Goal: Communication & Community: Answer question/provide support

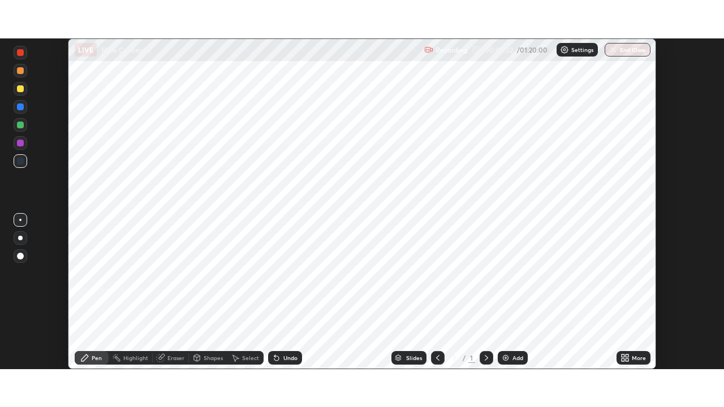
scroll to position [331, 723]
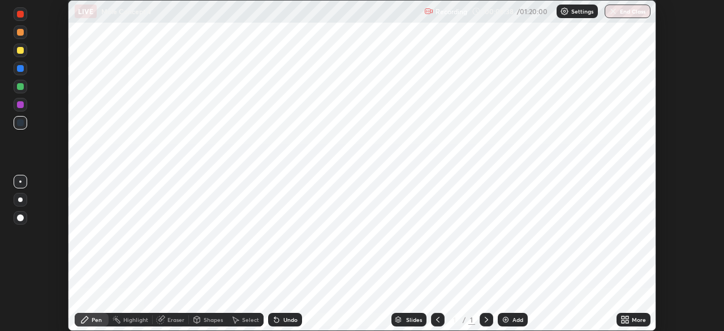
click at [633, 319] on div "More" at bounding box center [639, 320] width 14 height 6
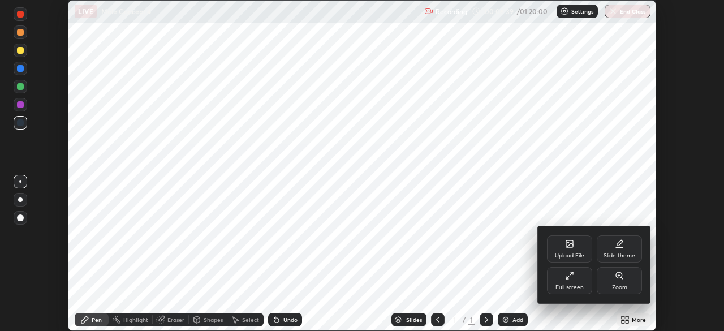
click at [576, 284] on div "Full screen" at bounding box center [569, 287] width 28 height 6
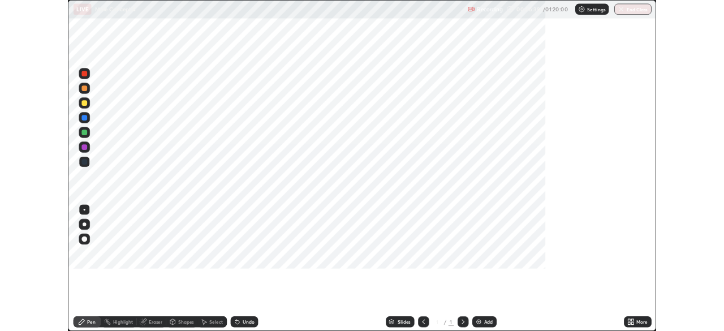
scroll to position [407, 724]
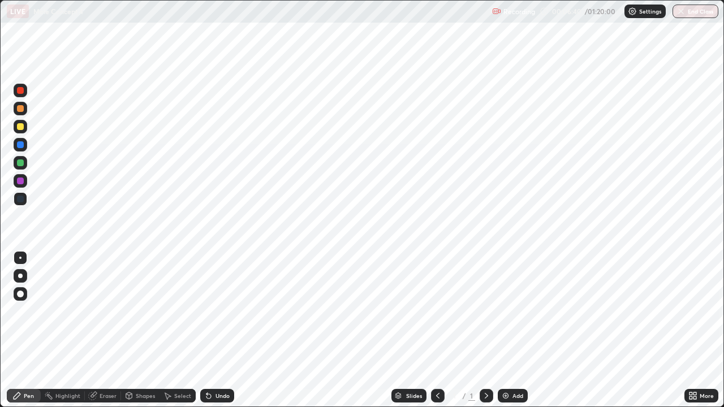
click at [509, 330] on div "Add" at bounding box center [513, 396] width 30 height 14
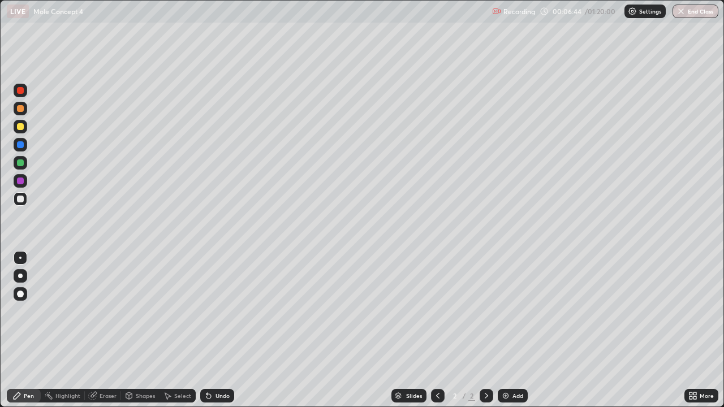
click at [21, 129] on div at bounding box center [20, 126] width 7 height 7
click at [25, 161] on div at bounding box center [21, 163] width 14 height 14
click at [217, 330] on div "Undo" at bounding box center [222, 396] width 14 height 6
click at [25, 182] on div at bounding box center [21, 181] width 14 height 14
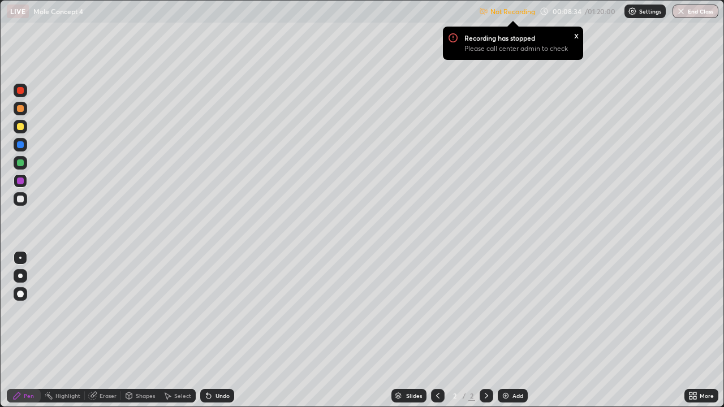
click at [577, 34] on div "x" at bounding box center [576, 35] width 5 height 12
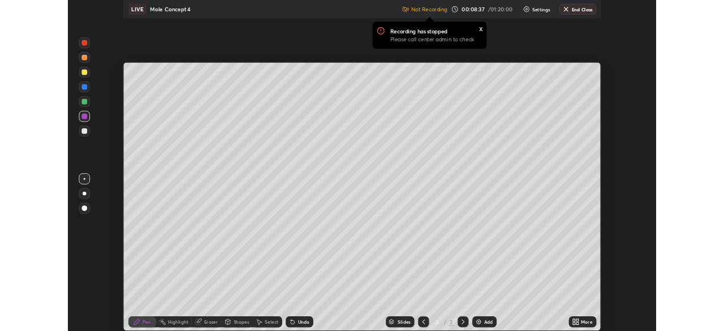
scroll to position [56212, 55819]
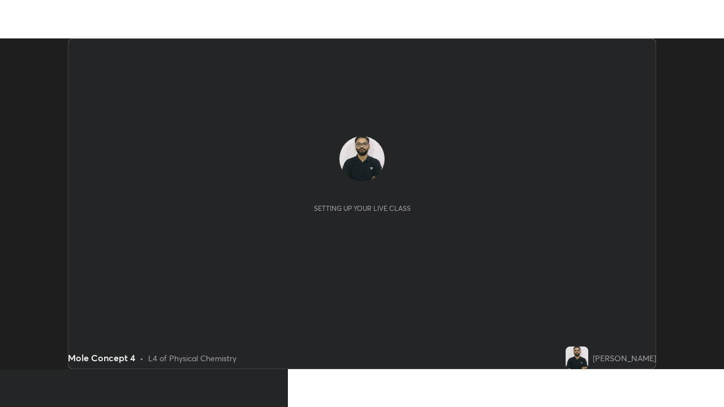
scroll to position [331, 723]
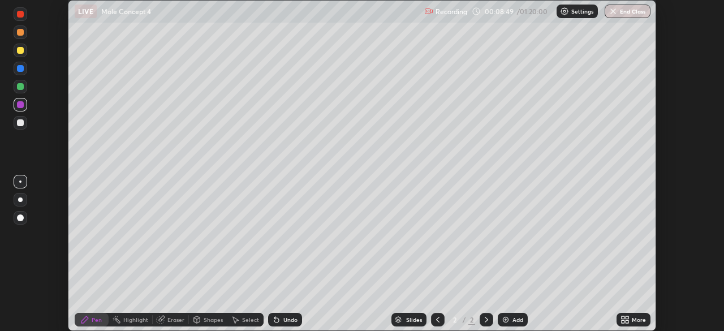
click at [623, 316] on icon at bounding box center [624, 319] width 9 height 9
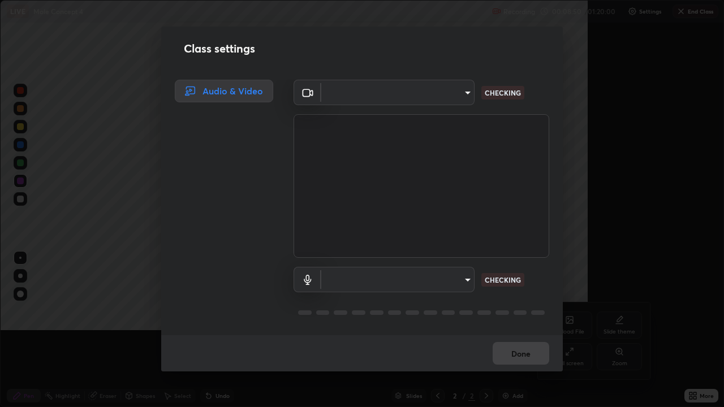
click at [562, 330] on div "Audio & Video ​ CHECKING ​ CHECKING" at bounding box center [361, 208] width 401 height 256
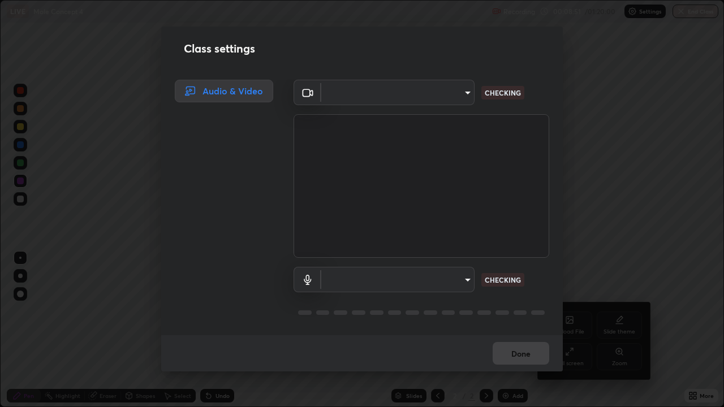
type input "51d019597c161c0694d5583d1f2c643560fde39fe8f4b4da8ea140d4d4830f4c"
click at [459, 273] on body "Erase all LIVE Mole Concept 4 Recording 00:08:52 / 01:20:00 Settings End Class …" at bounding box center [362, 203] width 724 height 407
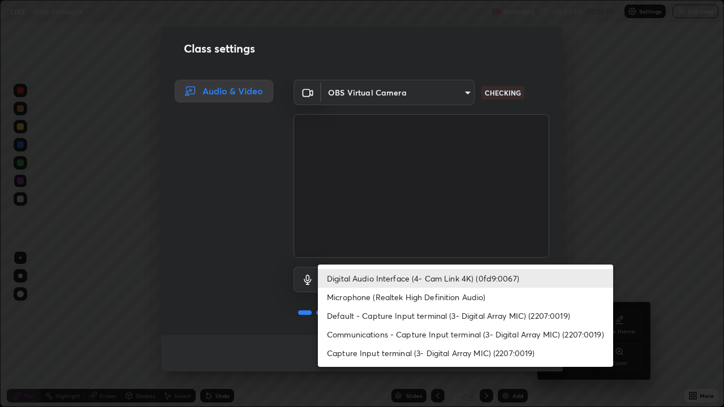
click at [448, 299] on li "Microphone (Realtek High Definition Audio)" at bounding box center [465, 297] width 295 height 19
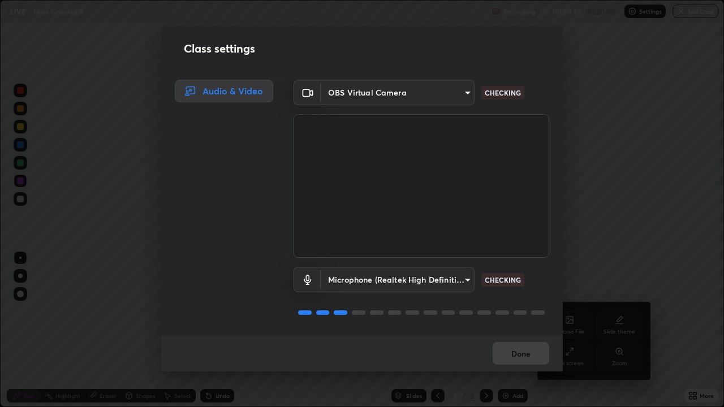
click at [444, 282] on body "Erase all LIVE Mole Concept 4 Recording 00:08:53 / 01:20:00 Settings End Class …" at bounding box center [362, 203] width 724 height 407
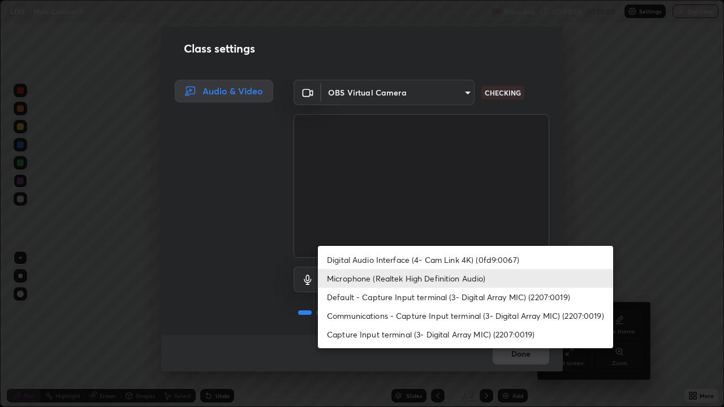
click at [457, 256] on li "Digital Audio Interface (4- Cam Link 4K) (0fd9:0067)" at bounding box center [465, 259] width 295 height 19
type input "a4bf806e174f28b514a09e546bfe975c56b30a4ccca1efc4e67561df13b2c2e5"
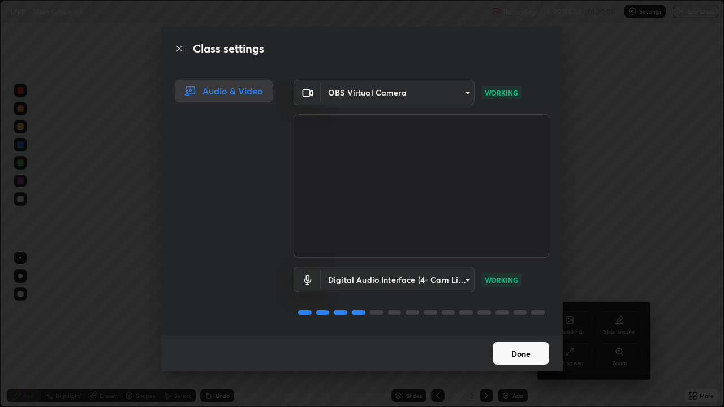
click at [522, 330] on button "Done" at bounding box center [520, 353] width 57 height 23
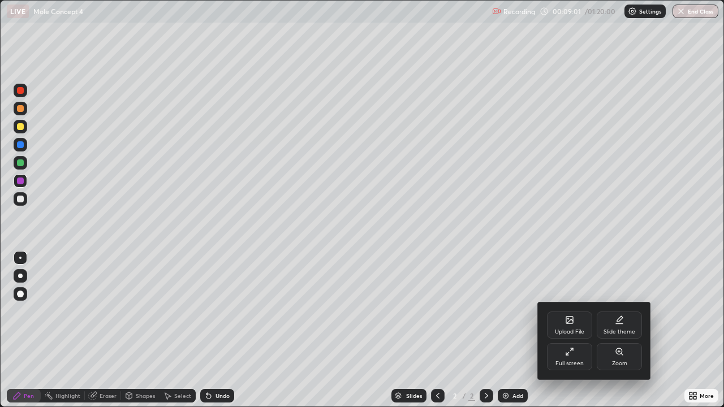
click at [492, 330] on div at bounding box center [362, 203] width 724 height 407
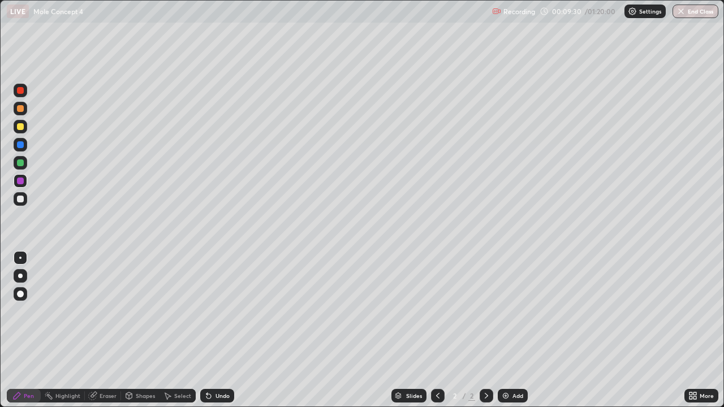
click at [21, 127] on div at bounding box center [20, 126] width 7 height 7
click at [26, 166] on div at bounding box center [21, 163] width 14 height 14
click at [511, 330] on div "Add" at bounding box center [513, 396] width 30 height 14
click at [24, 127] on div at bounding box center [21, 127] width 14 height 14
click at [21, 163] on div at bounding box center [20, 162] width 7 height 7
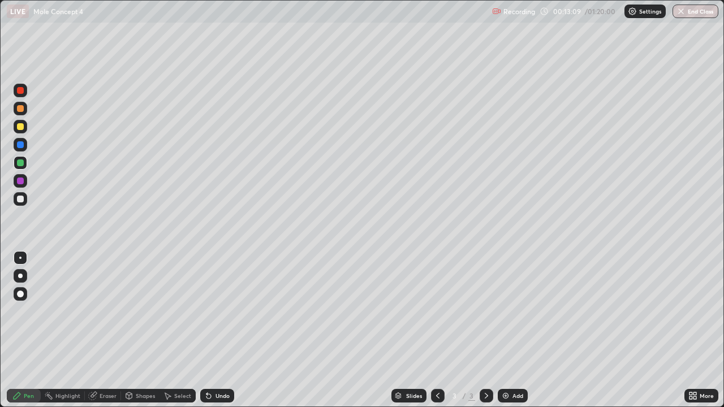
click at [25, 179] on div at bounding box center [21, 181] width 14 height 14
click at [23, 142] on div at bounding box center [21, 145] width 14 height 14
click at [25, 165] on div at bounding box center [21, 163] width 14 height 14
click at [27, 182] on div at bounding box center [21, 181] width 14 height 14
click at [434, 330] on icon at bounding box center [437, 395] width 9 height 9
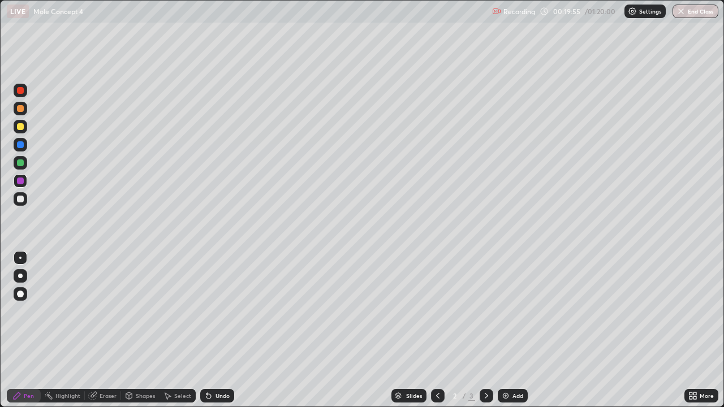
click at [487, 330] on icon at bounding box center [486, 395] width 9 height 9
click at [503, 330] on img at bounding box center [505, 395] width 9 height 9
click at [23, 124] on div at bounding box center [20, 126] width 7 height 7
click at [25, 160] on div at bounding box center [21, 163] width 14 height 14
click at [437, 330] on icon at bounding box center [437, 395] width 9 height 9
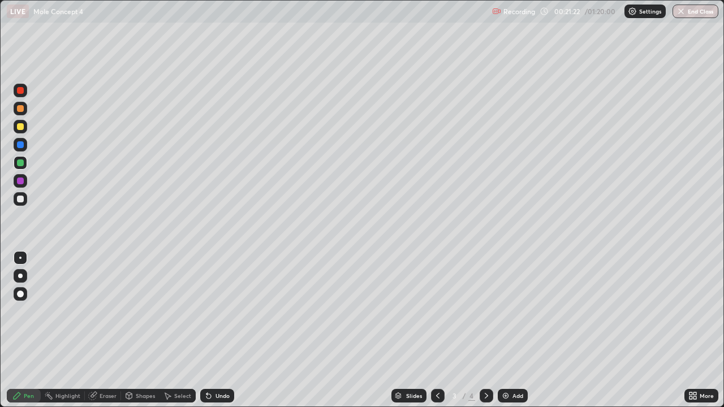
click at [484, 330] on icon at bounding box center [486, 395] width 9 height 9
click at [108, 330] on div "Eraser" at bounding box center [108, 396] width 17 height 6
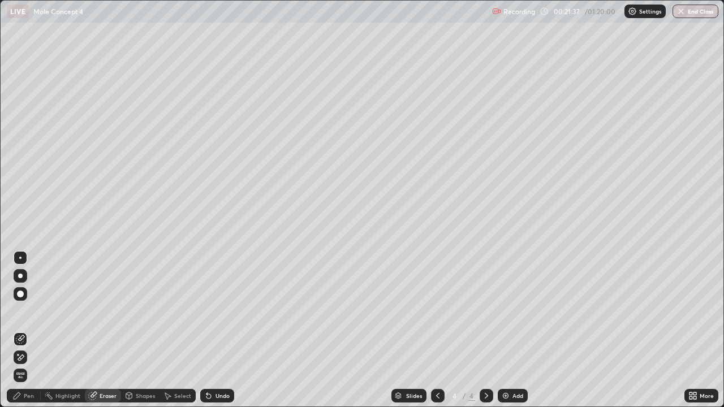
click at [21, 294] on div at bounding box center [20, 294] width 7 height 7
click at [31, 330] on div "Pen" at bounding box center [29, 396] width 10 height 6
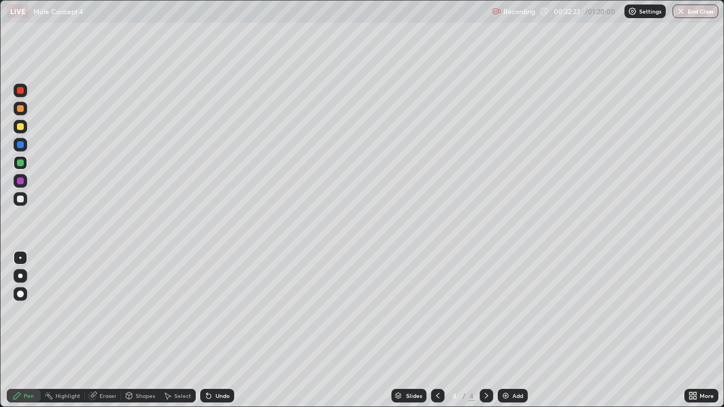
click at [435, 330] on icon at bounding box center [437, 395] width 9 height 9
click at [486, 330] on icon at bounding box center [486, 395] width 9 height 9
click at [24, 127] on div at bounding box center [21, 127] width 14 height 14
click at [27, 162] on div at bounding box center [21, 163] width 14 height 14
click at [98, 330] on div "Eraser" at bounding box center [103, 396] width 36 height 14
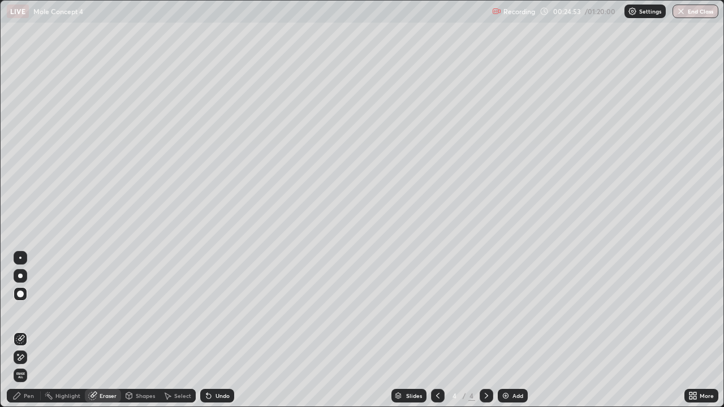
click at [437, 330] on icon at bounding box center [437, 395] width 9 height 9
click at [485, 330] on icon at bounding box center [486, 395] width 9 height 9
click at [22, 330] on div "Pen" at bounding box center [24, 396] width 34 height 14
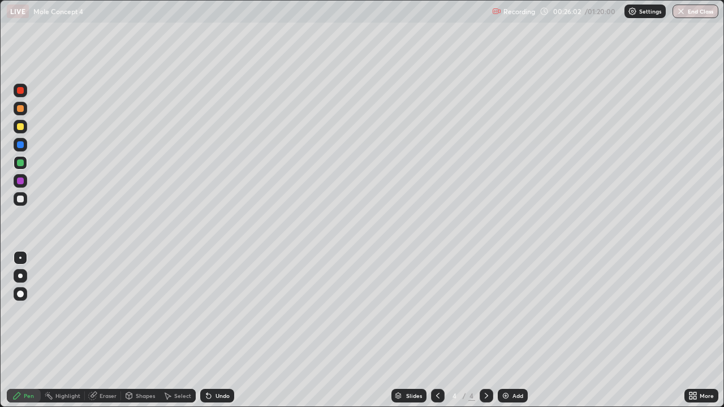
click at [23, 145] on div at bounding box center [20, 144] width 7 height 7
click at [213, 330] on div "Undo" at bounding box center [217, 396] width 34 height 14
click at [438, 330] on icon at bounding box center [437, 395] width 9 height 9
click at [483, 330] on icon at bounding box center [486, 395] width 9 height 9
click at [438, 330] on icon at bounding box center [437, 395] width 9 height 9
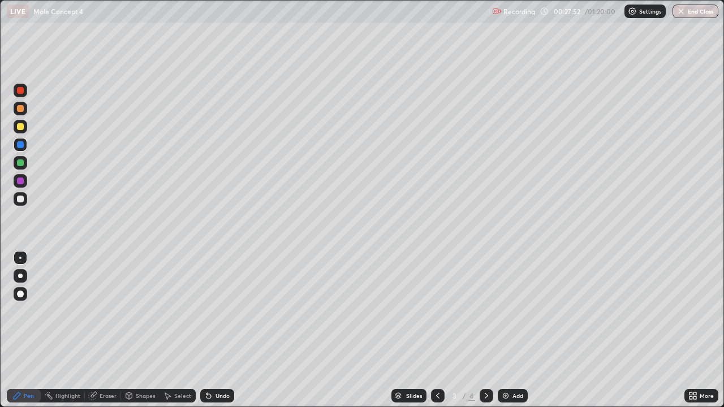
click at [483, 330] on icon at bounding box center [486, 395] width 9 height 9
click at [504, 330] on img at bounding box center [505, 395] width 9 height 9
click at [24, 109] on div at bounding box center [21, 109] width 14 height 14
click at [25, 200] on div at bounding box center [21, 199] width 14 height 14
click at [22, 124] on div at bounding box center [20, 126] width 7 height 7
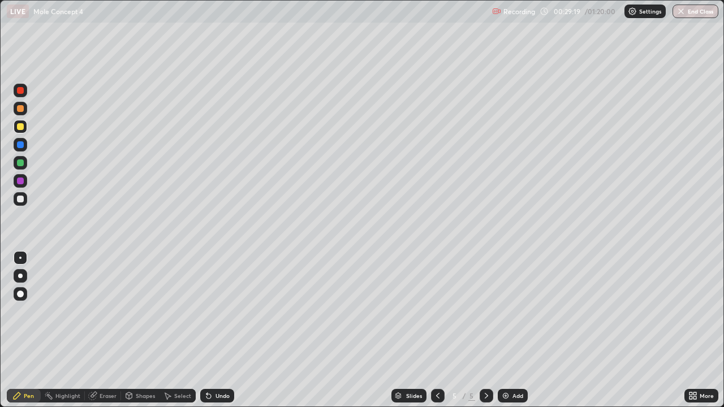
click at [24, 165] on div at bounding box center [21, 163] width 14 height 14
click at [107, 330] on div "Eraser" at bounding box center [103, 396] width 36 height 14
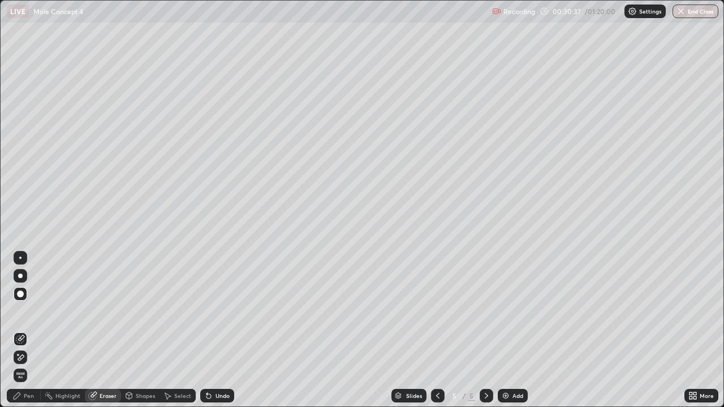
click at [24, 330] on div "Pen" at bounding box center [29, 396] width 10 height 6
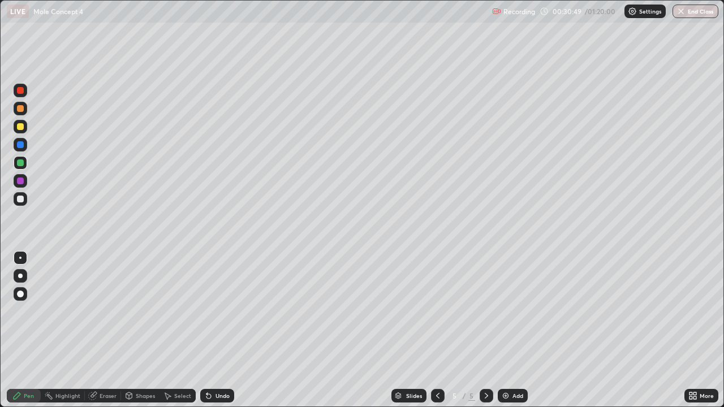
click at [213, 330] on div "Undo" at bounding box center [217, 396] width 34 height 14
click at [215, 330] on div "Undo" at bounding box center [222, 396] width 14 height 6
click at [103, 330] on div "Eraser" at bounding box center [108, 396] width 17 height 6
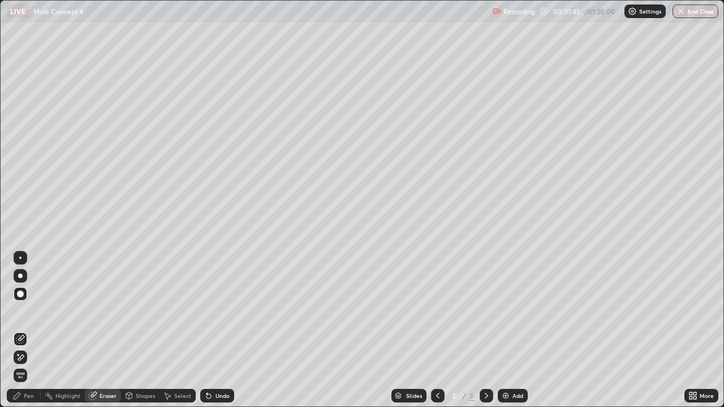
click at [24, 330] on div "Pen" at bounding box center [24, 396] width 34 height 14
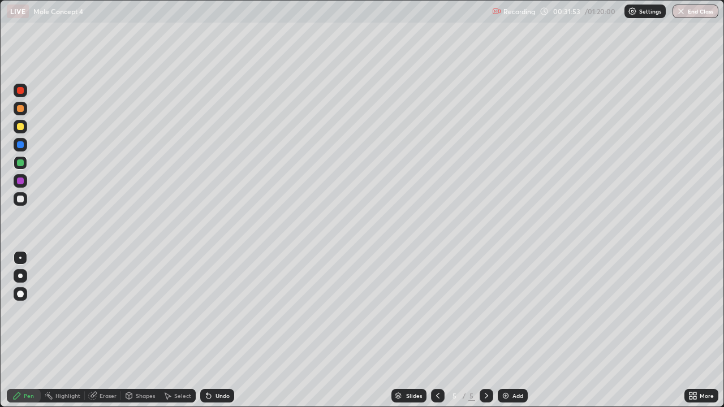
click at [25, 126] on div at bounding box center [21, 127] width 14 height 14
click at [25, 161] on div at bounding box center [21, 163] width 14 height 14
click at [219, 330] on div "Undo" at bounding box center [222, 396] width 14 height 6
click at [24, 127] on div at bounding box center [21, 127] width 14 height 14
click at [102, 330] on div "Eraser" at bounding box center [108, 396] width 17 height 6
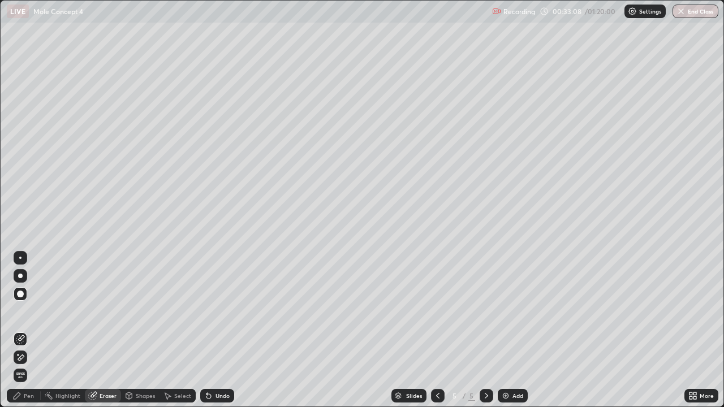
click at [33, 330] on div "Pen" at bounding box center [29, 396] width 10 height 6
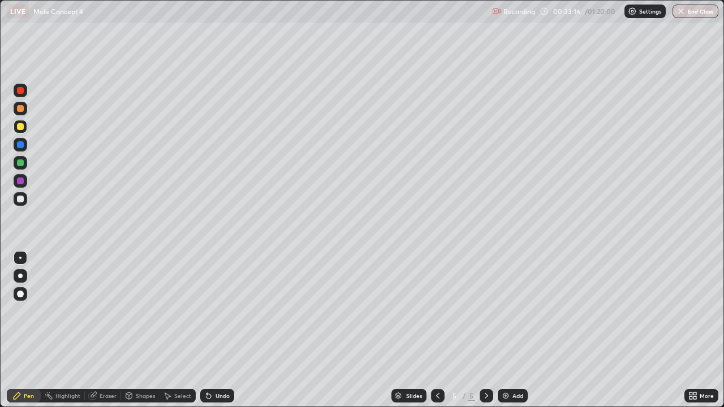
click at [24, 161] on div at bounding box center [21, 163] width 14 height 14
click at [21, 127] on div at bounding box center [20, 126] width 7 height 7
click at [25, 162] on div at bounding box center [21, 163] width 14 height 14
click at [512, 330] on div "Add" at bounding box center [517, 396] width 11 height 6
click at [21, 128] on div at bounding box center [20, 126] width 7 height 7
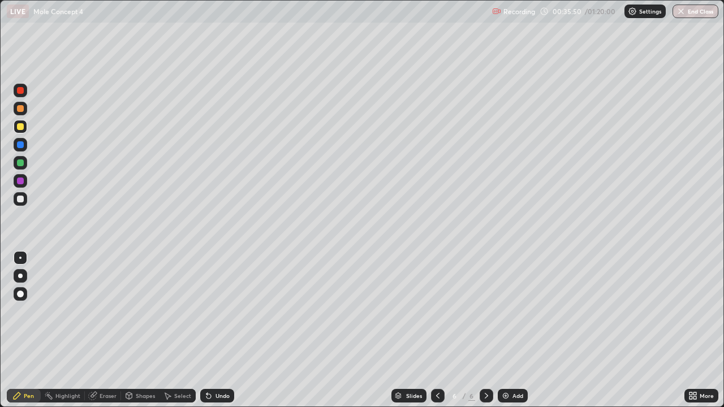
click at [25, 161] on div at bounding box center [21, 163] width 14 height 14
click at [219, 330] on div "Undo" at bounding box center [222, 396] width 14 height 6
click at [216, 330] on div "Undo" at bounding box center [217, 396] width 34 height 14
click at [222, 330] on div "Undo" at bounding box center [222, 396] width 14 height 6
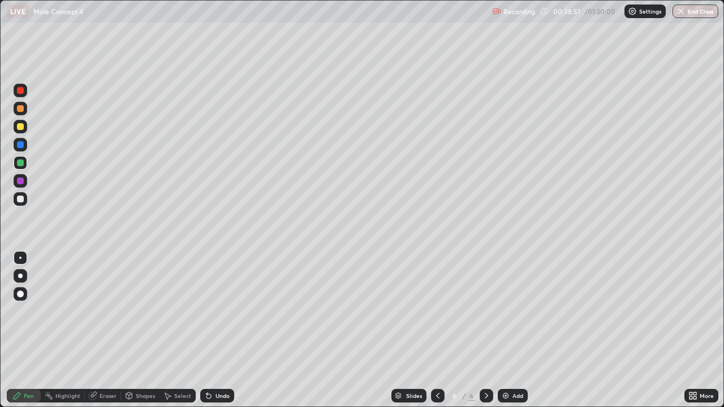
click at [218, 330] on div "Undo" at bounding box center [217, 396] width 34 height 14
click at [215, 330] on div "Undo" at bounding box center [222, 396] width 14 height 6
click at [217, 330] on div "Undo" at bounding box center [217, 396] width 34 height 14
click at [21, 127] on div at bounding box center [20, 126] width 7 height 7
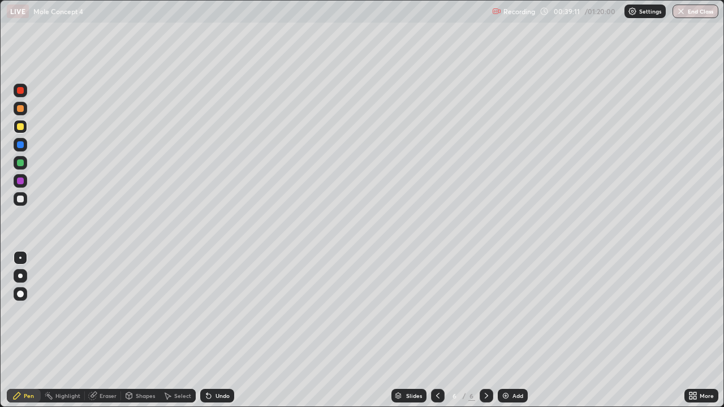
click at [20, 106] on div at bounding box center [20, 108] width 7 height 7
click at [27, 199] on div at bounding box center [21, 199] width 14 height 14
click at [25, 183] on div at bounding box center [21, 181] width 14 height 14
click at [100, 330] on div "Eraser" at bounding box center [108, 396] width 17 height 6
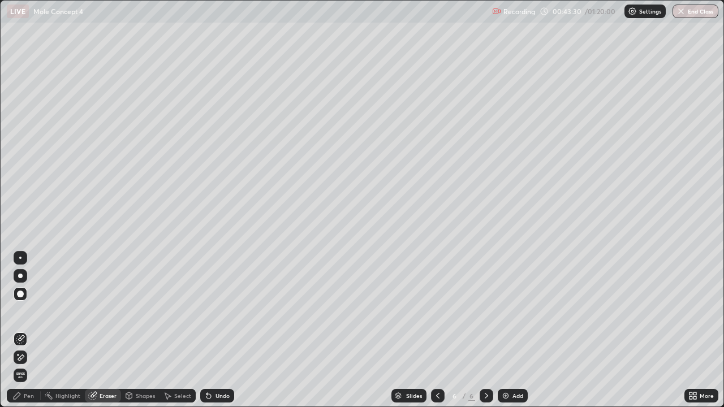
click at [507, 330] on img at bounding box center [505, 395] width 9 height 9
click at [29, 330] on div "Pen" at bounding box center [29, 396] width 10 height 6
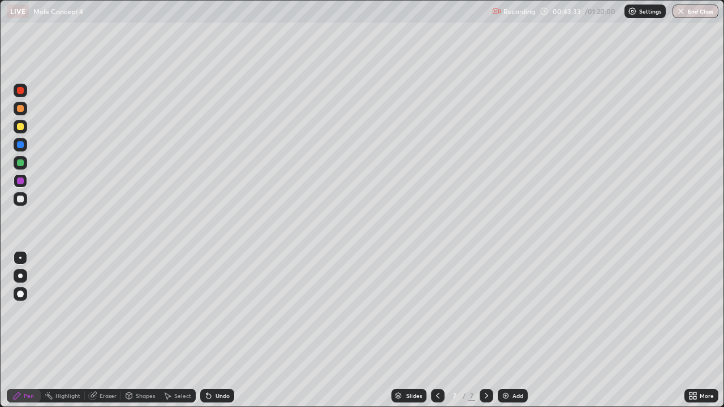
click at [20, 126] on div at bounding box center [20, 126] width 7 height 7
click at [142, 330] on div "Shapes" at bounding box center [140, 396] width 38 height 14
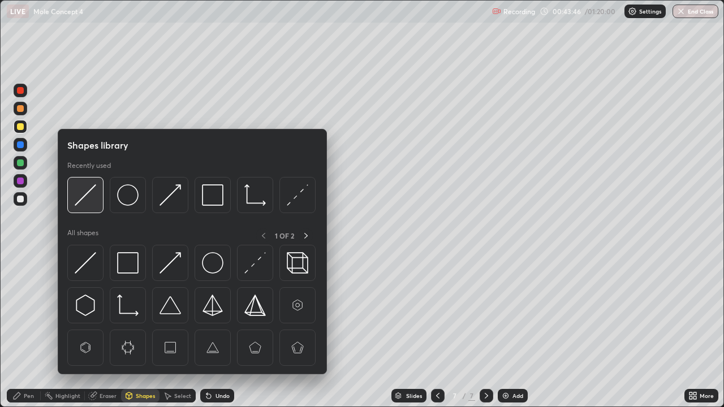
click at [90, 188] on img at bounding box center [85, 194] width 21 height 21
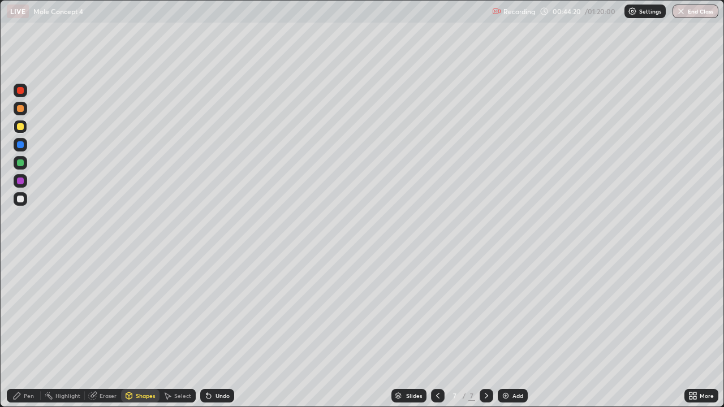
click at [103, 330] on div "Eraser" at bounding box center [103, 396] width 36 height 14
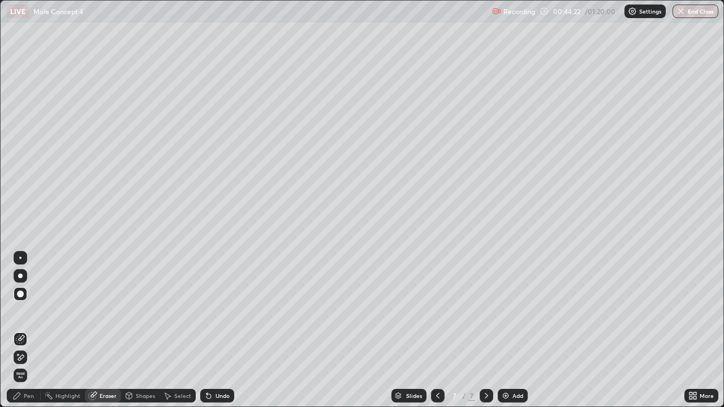
click at [213, 330] on div "Undo" at bounding box center [217, 396] width 34 height 14
click at [33, 330] on div "Pen" at bounding box center [29, 396] width 10 height 6
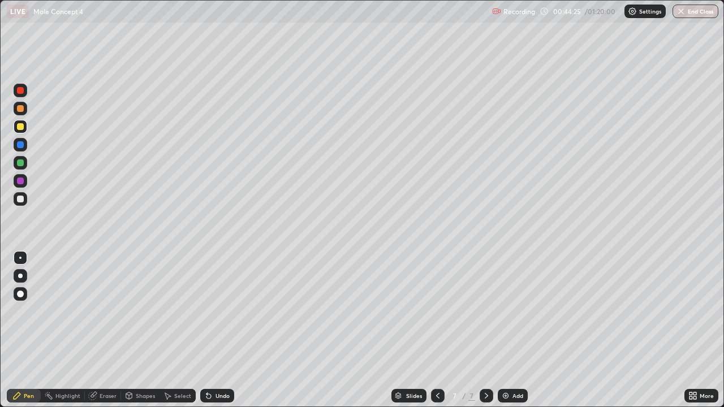
click at [22, 106] on div at bounding box center [20, 108] width 7 height 7
click at [25, 161] on div at bounding box center [21, 163] width 14 height 14
click at [24, 197] on div at bounding box center [21, 199] width 14 height 14
click at [25, 164] on div at bounding box center [21, 163] width 14 height 14
click at [26, 146] on div at bounding box center [21, 145] width 14 height 14
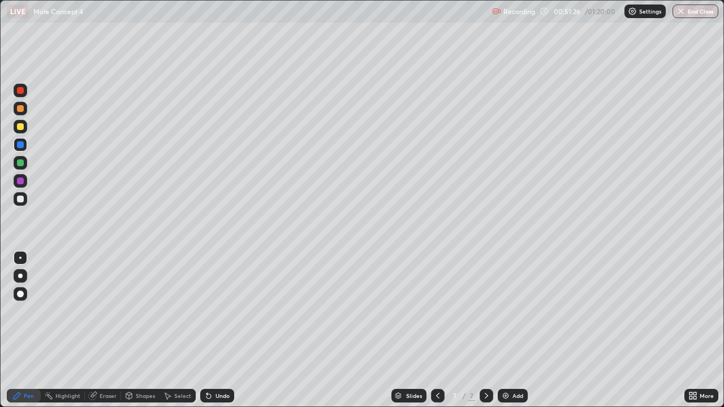
click at [513, 330] on div "Add" at bounding box center [517, 396] width 11 height 6
click at [21, 129] on div at bounding box center [20, 126] width 7 height 7
click at [143, 330] on div "Shapes" at bounding box center [140, 396] width 38 height 14
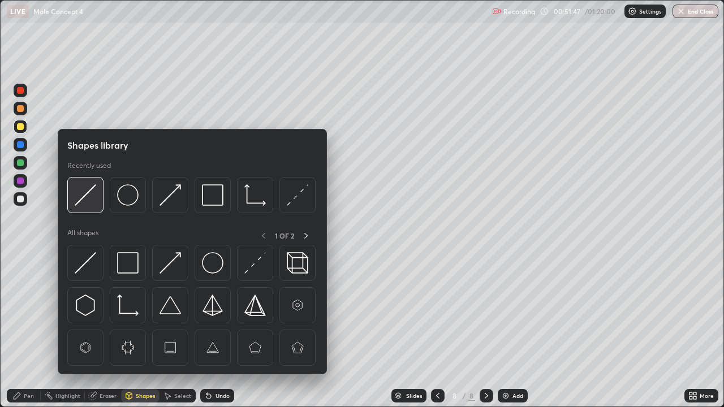
click at [93, 187] on img at bounding box center [85, 194] width 21 height 21
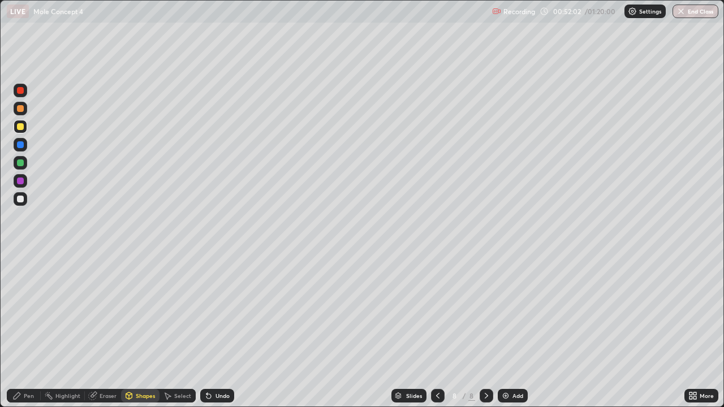
click at [24, 330] on div "Pen" at bounding box center [24, 396] width 34 height 14
click at [25, 108] on div at bounding box center [21, 109] width 14 height 14
click at [24, 143] on div at bounding box center [21, 145] width 14 height 14
click at [102, 330] on div "Eraser" at bounding box center [108, 396] width 17 height 6
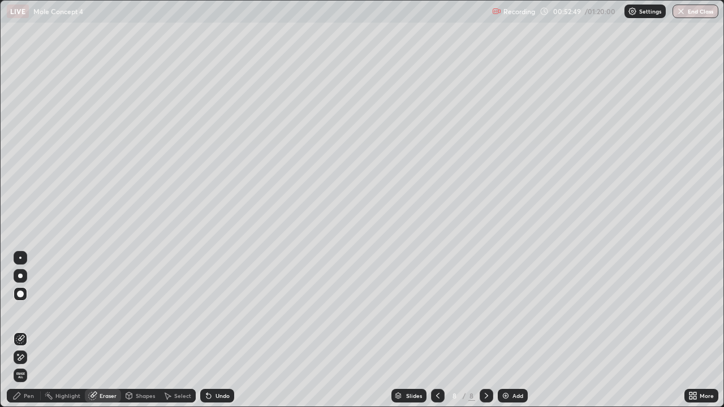
click at [32, 330] on div "Pen" at bounding box center [29, 396] width 10 height 6
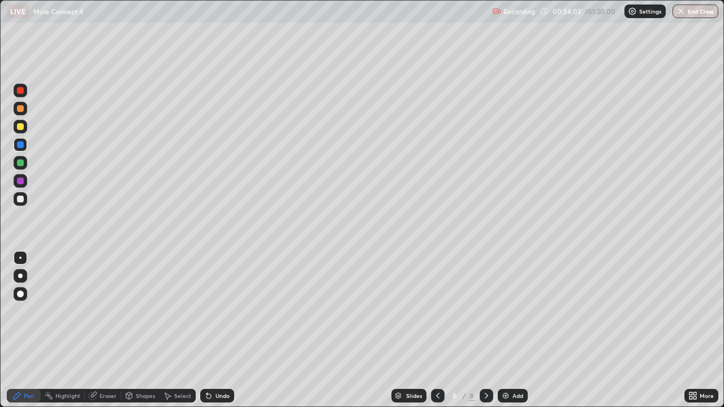
click at [23, 199] on div at bounding box center [20, 199] width 7 height 7
click at [105, 330] on div "Eraser" at bounding box center [108, 396] width 17 height 6
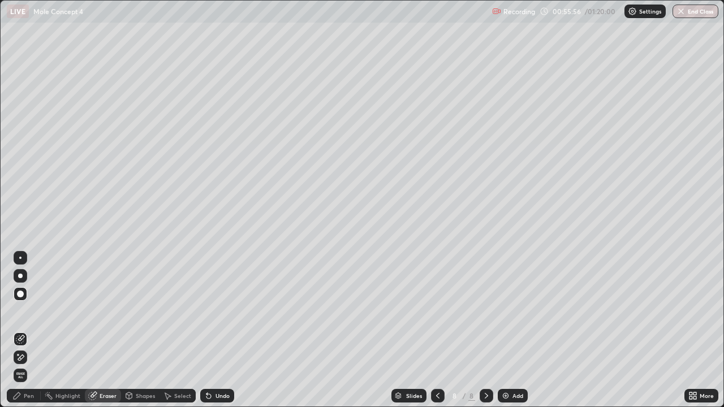
click at [20, 330] on icon at bounding box center [17, 395] width 7 height 7
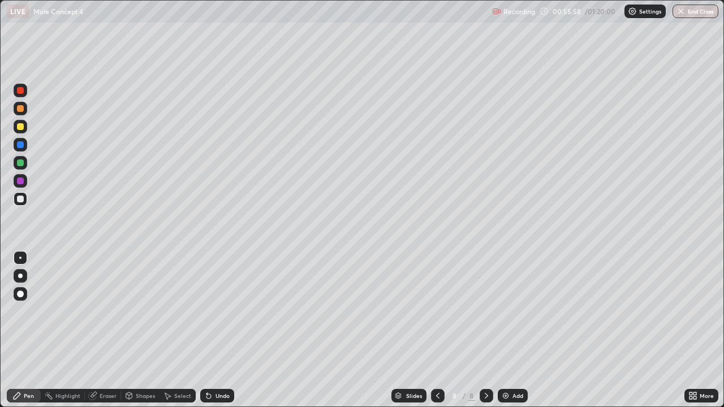
click at [25, 108] on div at bounding box center [21, 109] width 14 height 14
click at [103, 330] on div "Eraser" at bounding box center [108, 396] width 17 height 6
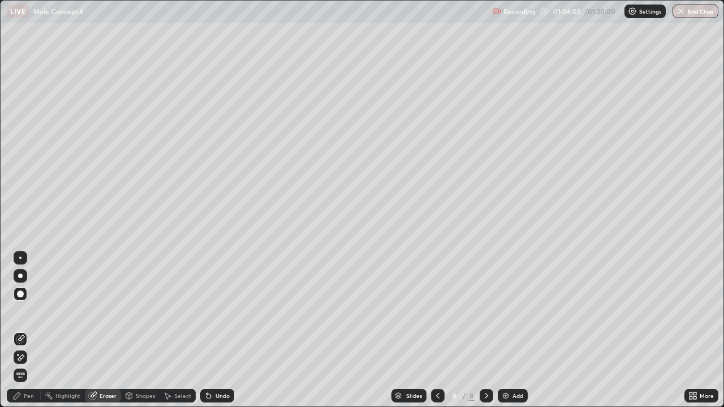
click at [23, 330] on div "Pen" at bounding box center [24, 396] width 34 height 14
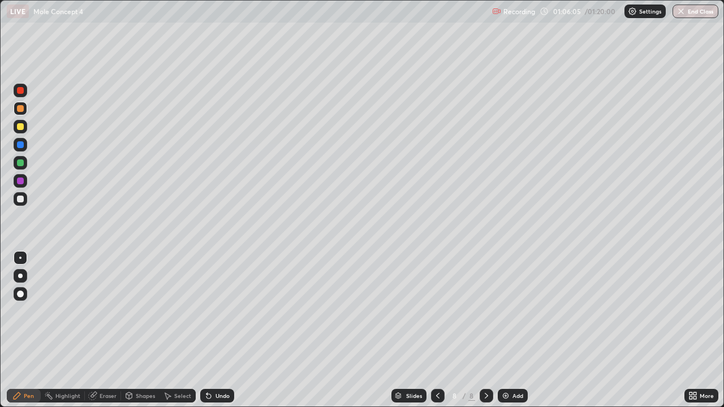
click at [27, 195] on div at bounding box center [21, 199] width 14 height 18
click at [174, 330] on div "Select" at bounding box center [182, 396] width 17 height 6
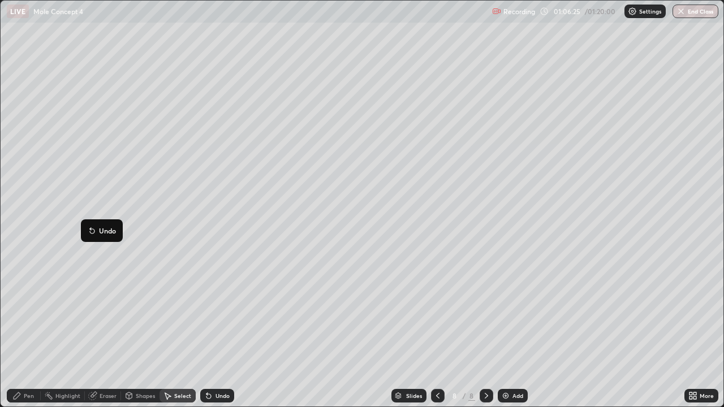
click at [18, 330] on icon at bounding box center [16, 395] width 9 height 9
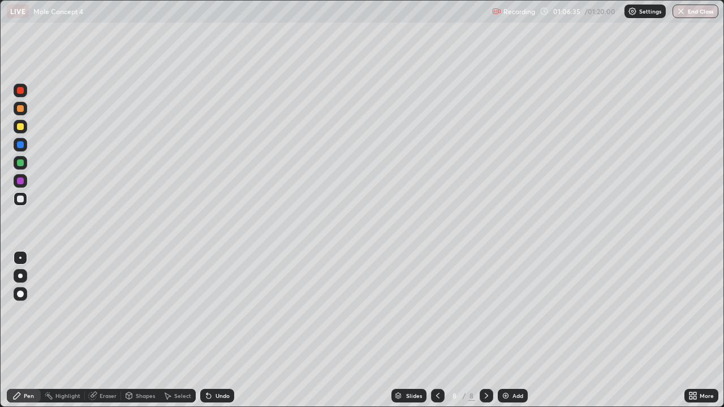
click at [28, 161] on div at bounding box center [20, 163] width 18 height 18
click at [210, 330] on icon at bounding box center [208, 395] width 9 height 9
click at [26, 89] on div at bounding box center [21, 91] width 14 height 14
click at [24, 201] on div at bounding box center [21, 199] width 14 height 14
click at [26, 178] on div at bounding box center [21, 181] width 14 height 14
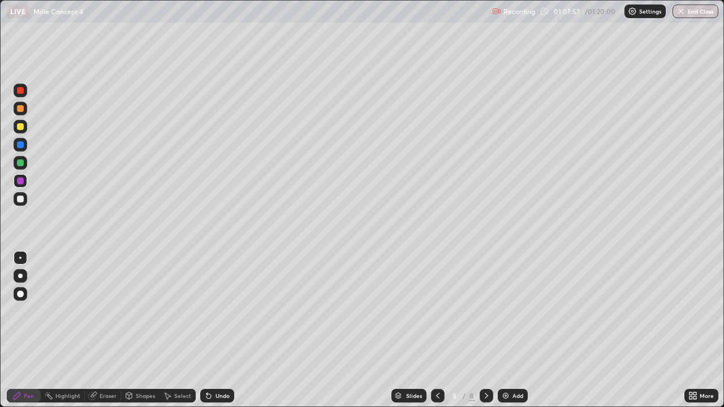
click at [222, 330] on div "Undo" at bounding box center [217, 396] width 34 height 14
click at [25, 198] on div at bounding box center [21, 199] width 14 height 14
click at [506, 330] on img at bounding box center [505, 395] width 9 height 9
click at [25, 127] on div at bounding box center [21, 127] width 14 height 14
click at [217, 330] on div "Undo" at bounding box center [217, 396] width 34 height 14
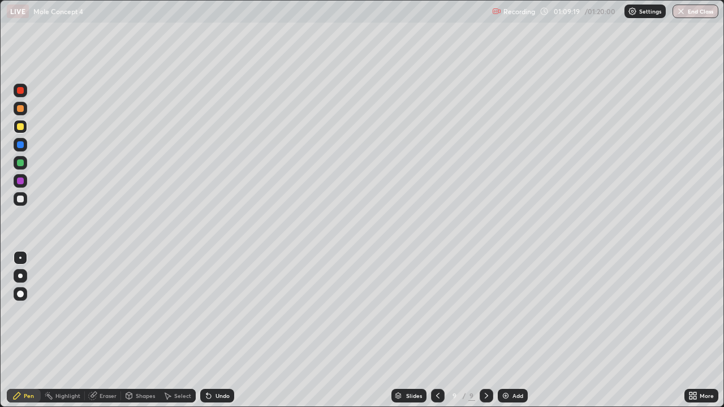
click at [23, 163] on div at bounding box center [20, 162] width 7 height 7
click at [219, 330] on div "Undo" at bounding box center [222, 396] width 14 height 6
click at [215, 330] on div "Undo" at bounding box center [222, 396] width 14 height 6
click at [107, 330] on div "Eraser" at bounding box center [108, 396] width 17 height 6
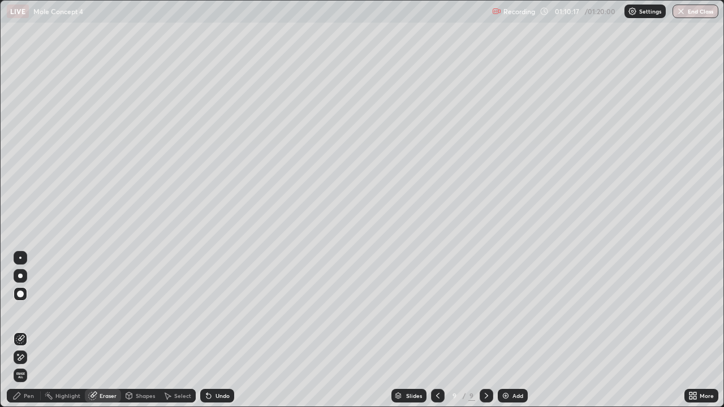
click at [32, 330] on div "Pen" at bounding box center [29, 396] width 10 height 6
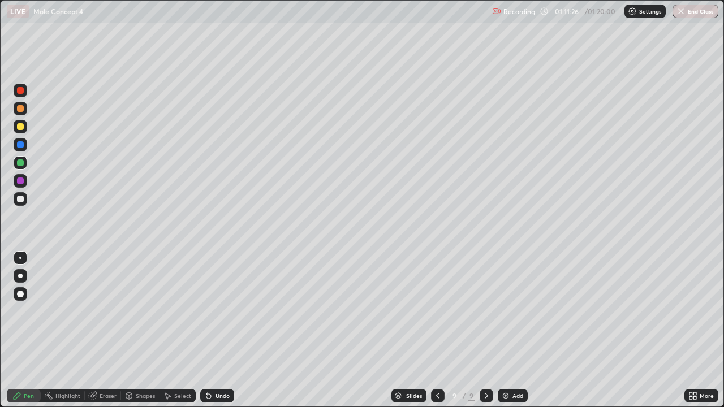
click at [21, 126] on div at bounding box center [20, 126] width 7 height 7
click at [25, 144] on div at bounding box center [21, 145] width 14 height 14
click at [21, 200] on div at bounding box center [20, 199] width 7 height 7
click at [217, 330] on div "Undo" at bounding box center [222, 396] width 14 height 6
click at [98, 330] on div "Eraser" at bounding box center [103, 396] width 36 height 14
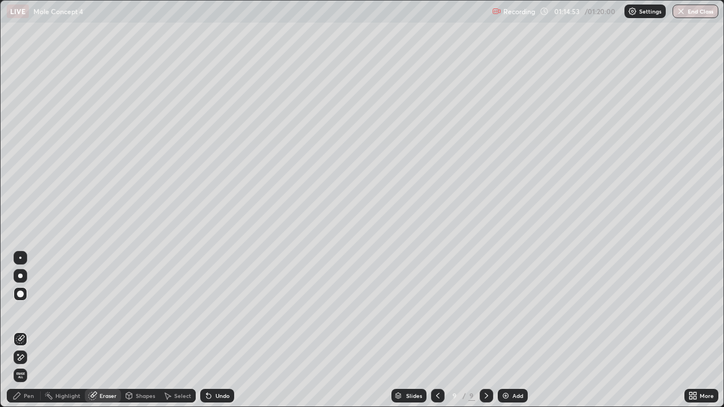
click at [435, 330] on icon at bounding box center [437, 395] width 9 height 9
click at [437, 330] on icon at bounding box center [437, 395] width 9 height 9
click at [438, 330] on icon at bounding box center [437, 395] width 9 height 9
click at [437, 330] on icon at bounding box center [437, 395] width 9 height 9
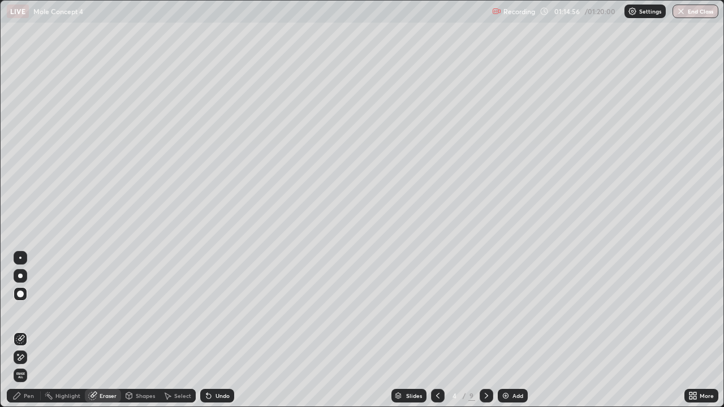
click at [437, 330] on icon at bounding box center [437, 395] width 9 height 9
click at [436, 330] on icon at bounding box center [437, 395] width 9 height 9
click at [437, 330] on icon at bounding box center [437, 395] width 9 height 9
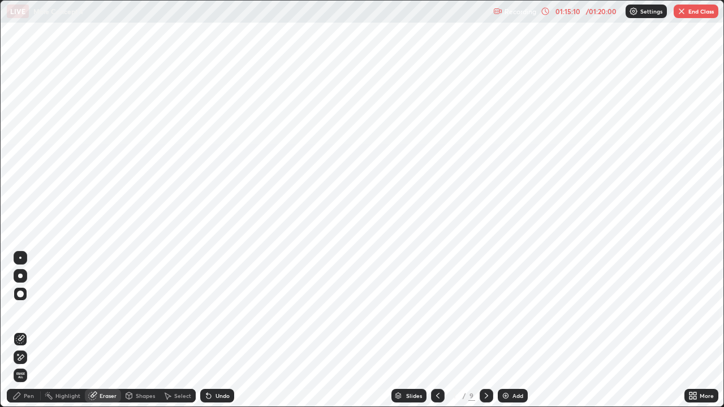
click at [485, 330] on icon at bounding box center [486, 395] width 9 height 9
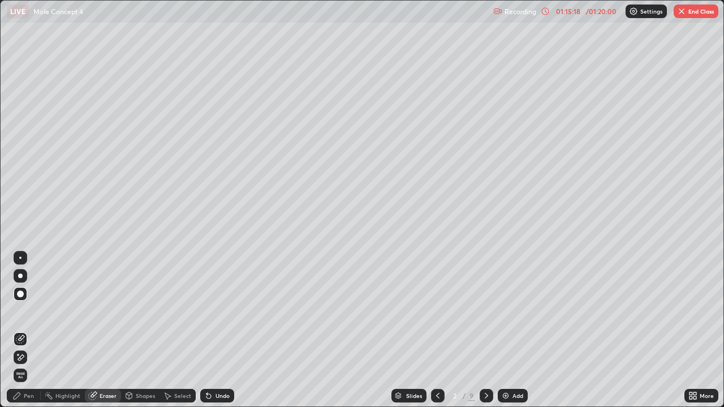
click at [486, 330] on icon at bounding box center [486, 395] width 9 height 9
click at [485, 330] on icon at bounding box center [486, 395] width 9 height 9
click at [486, 330] on icon at bounding box center [486, 395] width 9 height 9
click at [485, 330] on icon at bounding box center [486, 395] width 9 height 9
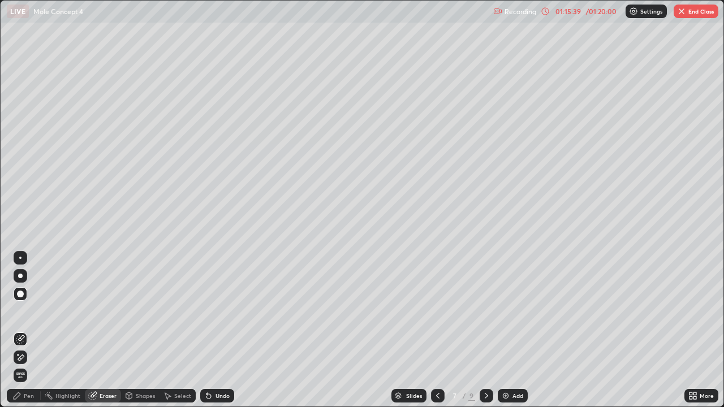
click at [486, 330] on icon at bounding box center [486, 396] width 3 height 6
click at [485, 330] on icon at bounding box center [486, 395] width 9 height 9
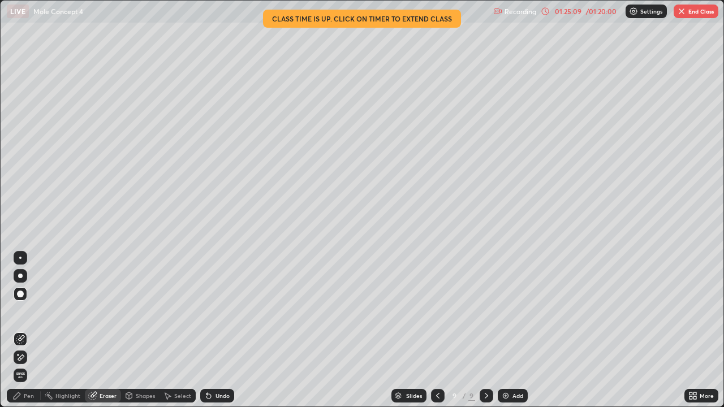
click at [688, 15] on button "End Class" at bounding box center [695, 12] width 45 height 14
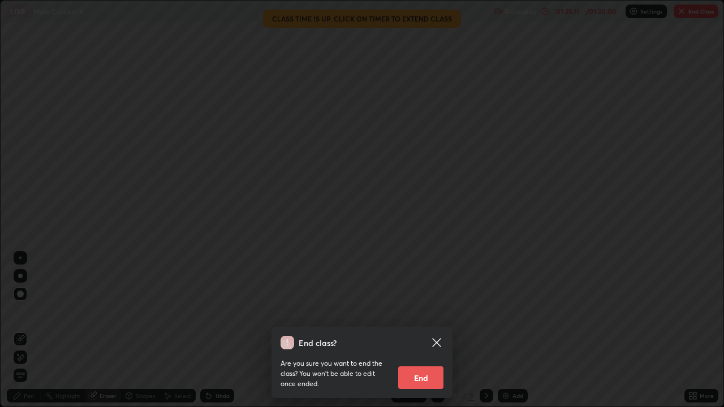
click at [421, 330] on button "End" at bounding box center [420, 377] width 45 height 23
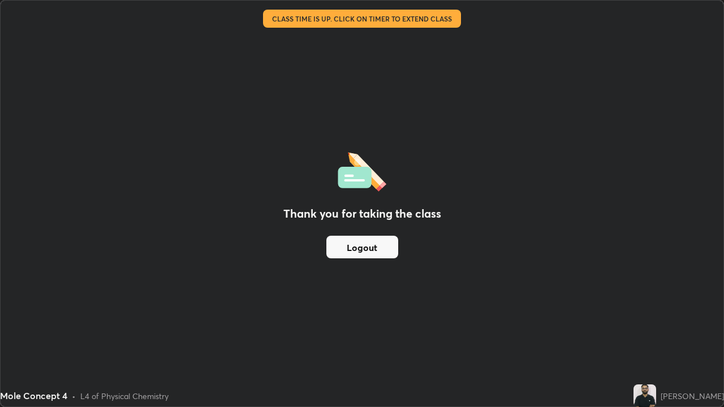
click at [370, 243] on button "Logout" at bounding box center [362, 247] width 72 height 23
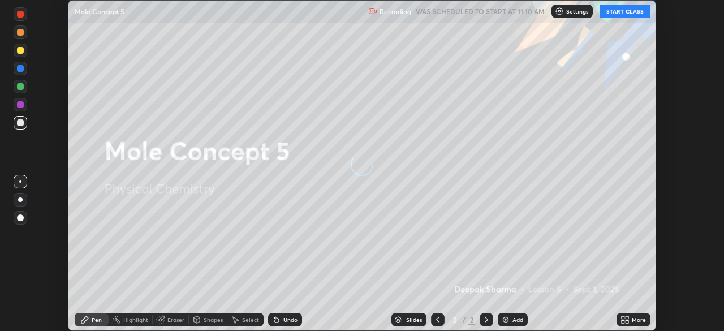
scroll to position [331, 723]
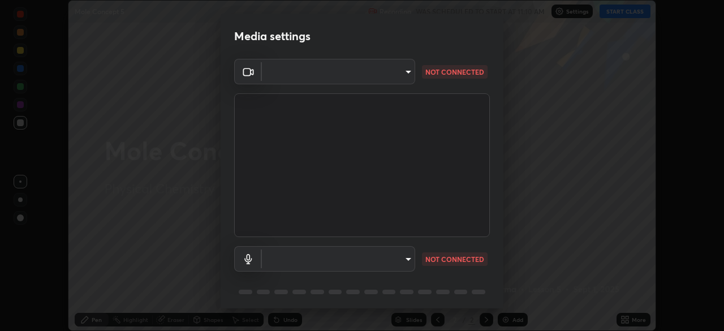
type input "51d019597c161c0694d5583d1f2c643560fde39fe8f4b4da8ea140d4d4830f4c"
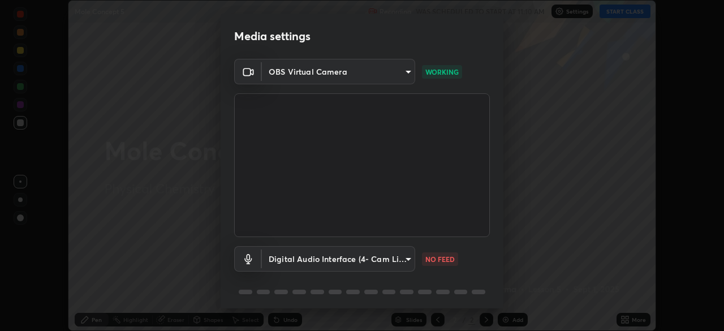
scroll to position [40, 0]
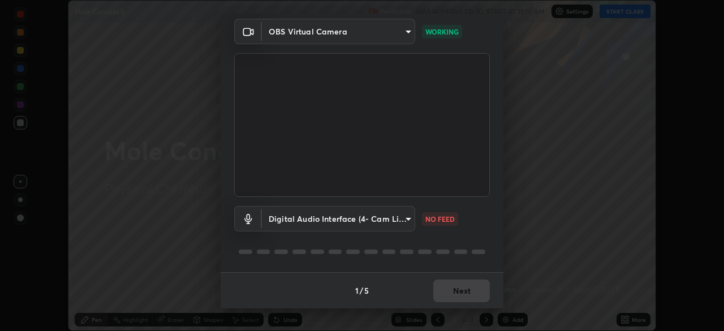
click at [408, 217] on body "Erase all Mole Concept 5 Recording WAS SCHEDULED TO START AT 11:10 AM Settings …" at bounding box center [362, 165] width 724 height 331
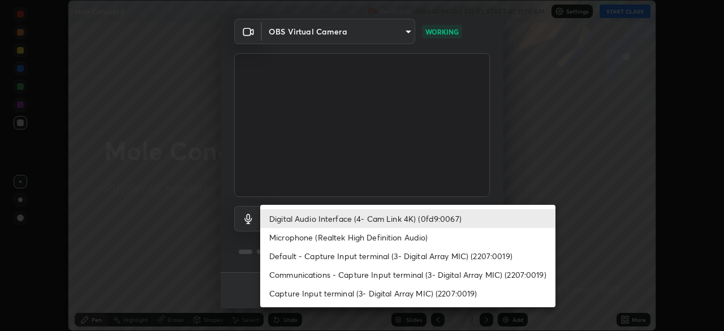
click at [390, 235] on li "Microphone (Realtek High Definition Audio)" at bounding box center [407, 237] width 295 height 19
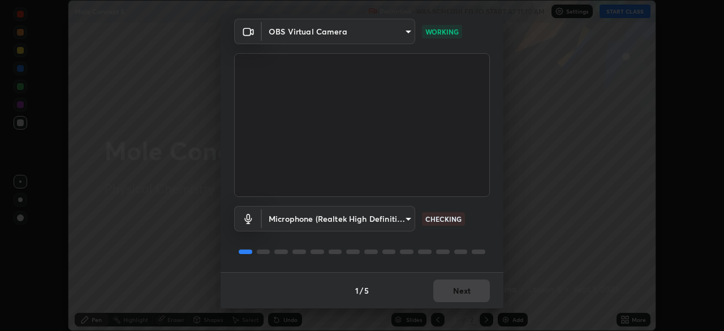
click at [390, 226] on body "Erase all Mole Concept 5 Recording WAS SCHEDULED TO START AT 11:10 AM Settings …" at bounding box center [362, 165] width 724 height 331
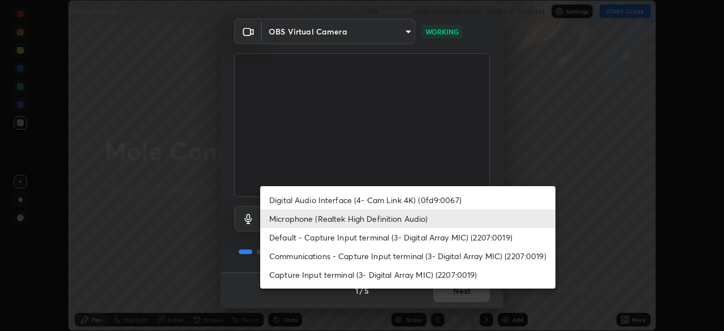
click at [409, 200] on li "Digital Audio Interface (4- Cam Link 4K) (0fd9:0067)" at bounding box center [407, 200] width 295 height 19
type input "a4bf806e174f28b514a09e546bfe975c56b30a4ccca1efc4e67561df13b2c2e5"
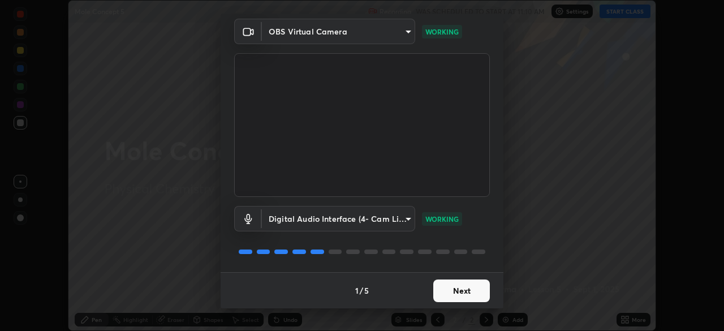
click at [464, 291] on button "Next" at bounding box center [461, 290] width 57 height 23
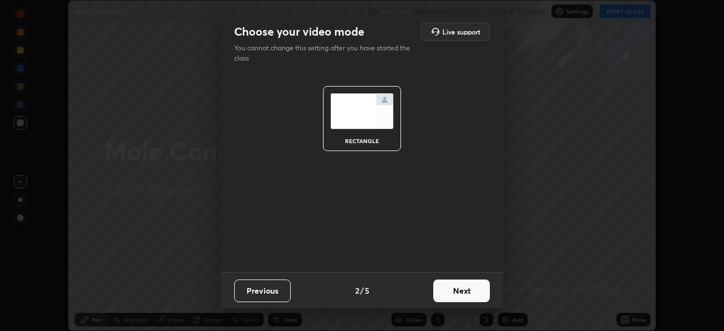
scroll to position [0, 0]
click at [464, 291] on button "Next" at bounding box center [461, 290] width 57 height 23
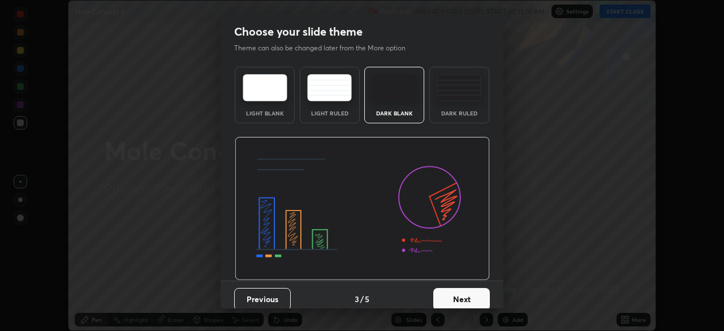
click at [461, 293] on button "Next" at bounding box center [461, 299] width 57 height 23
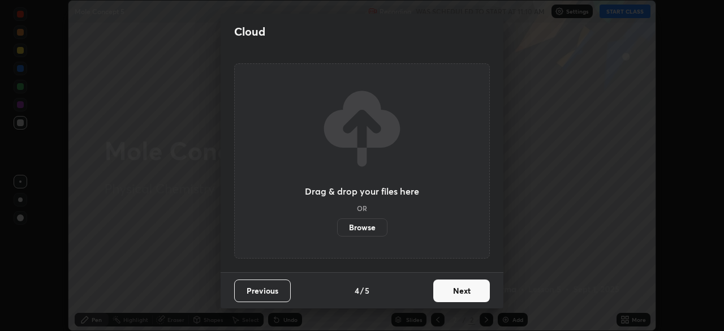
click at [457, 296] on button "Next" at bounding box center [461, 290] width 57 height 23
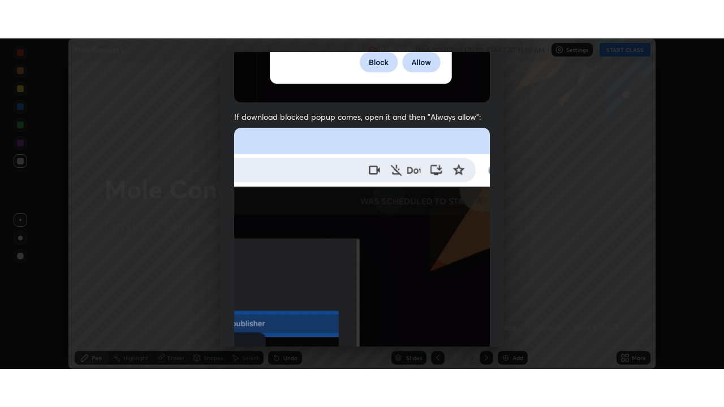
scroll to position [271, 0]
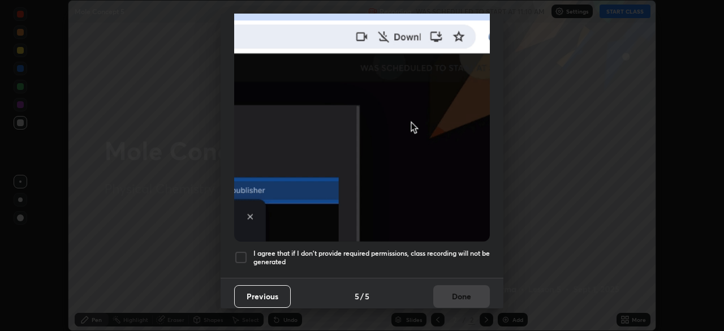
click at [453, 249] on h5 "I agree that if I don't provide required permissions, class recording will not …" at bounding box center [371, 258] width 236 height 18
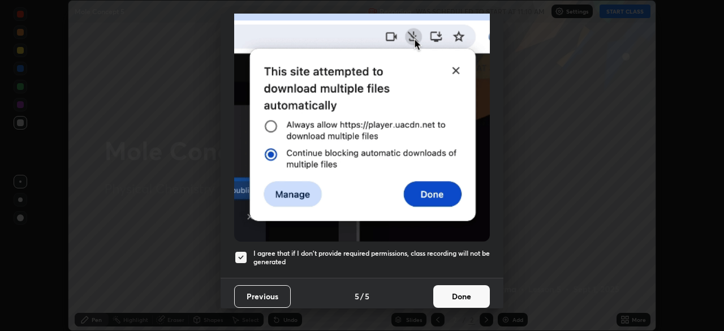
click at [455, 285] on button "Done" at bounding box center [461, 296] width 57 height 23
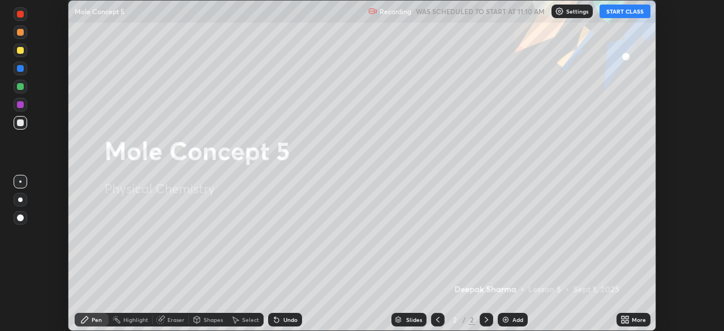
click at [629, 10] on button "START CLASS" at bounding box center [624, 12] width 51 height 14
click at [626, 321] on icon at bounding box center [626, 321] width 3 height 3
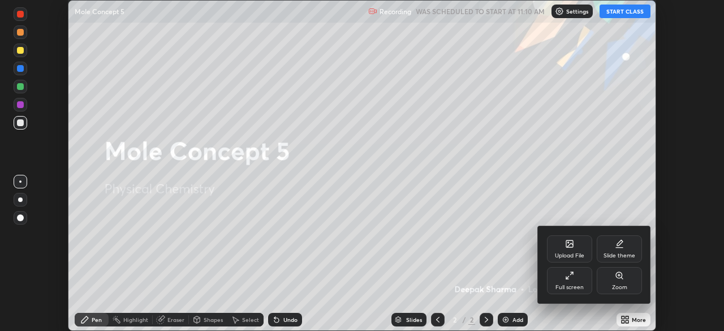
click at [577, 287] on div "Full screen" at bounding box center [569, 287] width 28 height 6
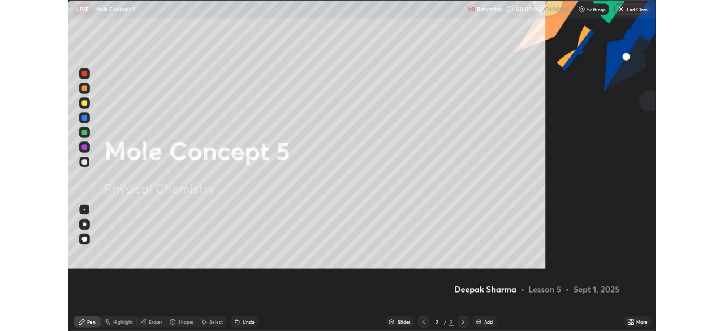
scroll to position [407, 724]
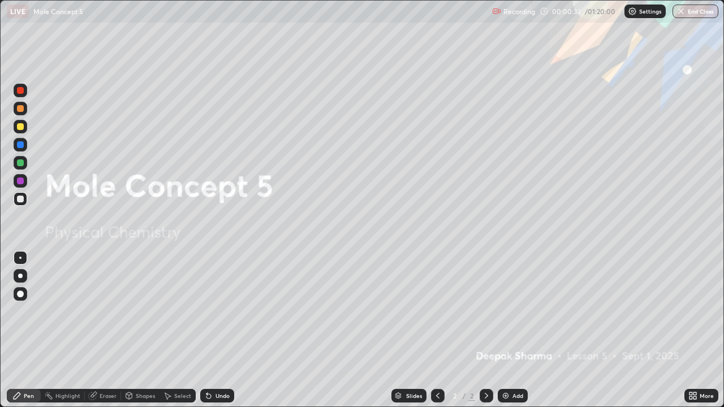
click at [503, 330] on img at bounding box center [505, 395] width 9 height 9
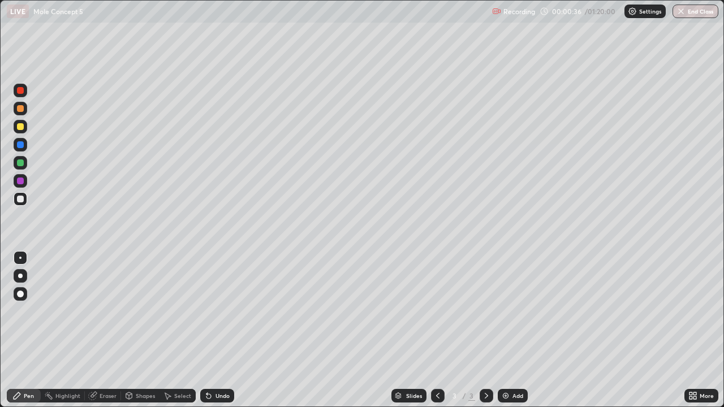
click at [26, 124] on div at bounding box center [21, 127] width 14 height 14
click at [219, 330] on div "Undo" at bounding box center [222, 396] width 14 height 6
click at [24, 163] on div at bounding box center [21, 163] width 14 height 14
click at [15, 107] on div at bounding box center [21, 109] width 14 height 14
click at [215, 330] on div "Undo" at bounding box center [217, 396] width 34 height 14
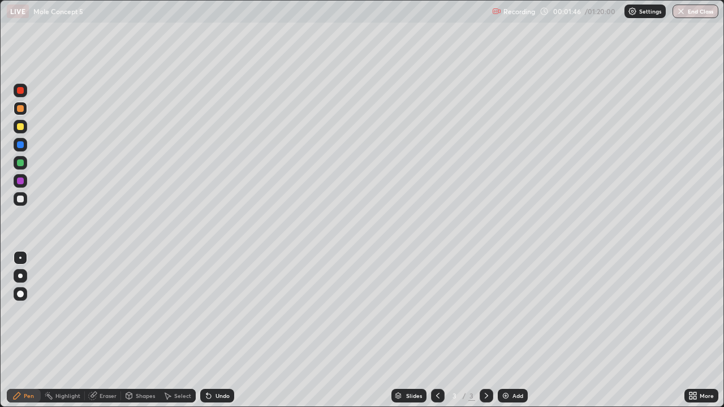
click at [215, 330] on div "Undo" at bounding box center [217, 396] width 34 height 14
click at [210, 330] on div "Undo" at bounding box center [217, 396] width 34 height 14
click at [24, 143] on div at bounding box center [21, 145] width 14 height 14
click at [23, 108] on div at bounding box center [20, 108] width 7 height 7
click at [22, 144] on div at bounding box center [20, 144] width 7 height 7
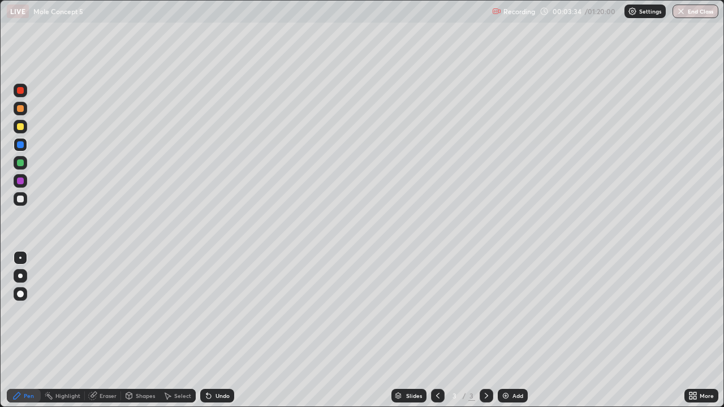
click at [23, 114] on div at bounding box center [21, 109] width 14 height 14
click at [26, 146] on div at bounding box center [21, 145] width 14 height 14
click at [515, 330] on div "Add" at bounding box center [517, 396] width 11 height 6
click at [27, 123] on div at bounding box center [21, 127] width 14 height 14
click at [23, 161] on div at bounding box center [20, 162] width 7 height 7
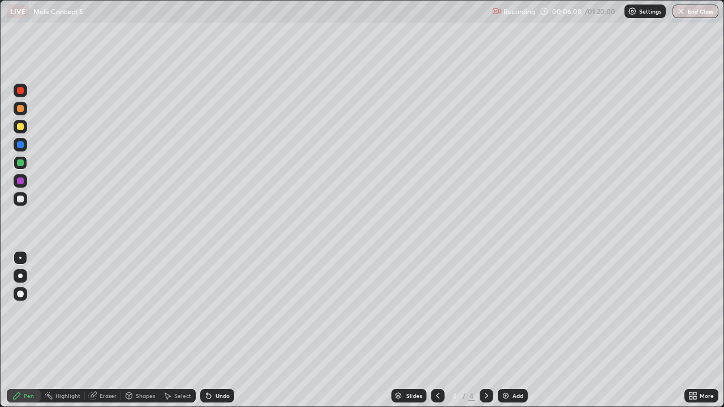
click at [211, 330] on icon at bounding box center [208, 395] width 9 height 9
click at [26, 141] on div at bounding box center [21, 145] width 14 height 14
click at [25, 128] on div at bounding box center [21, 127] width 14 height 14
click at [437, 330] on icon at bounding box center [437, 395] width 9 height 9
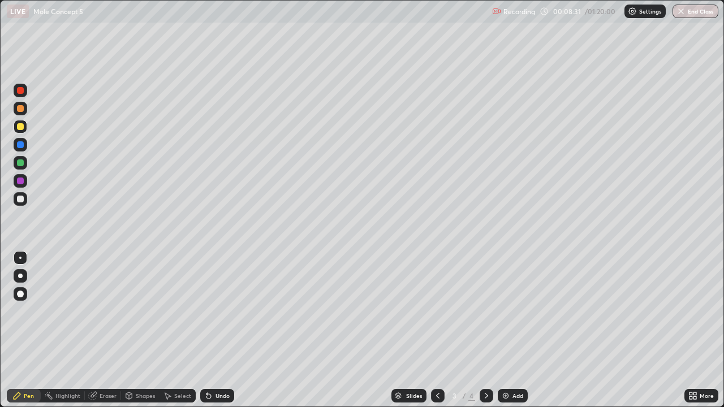
click at [486, 330] on icon at bounding box center [486, 395] width 9 height 9
click at [19, 111] on div at bounding box center [20, 108] width 7 height 7
click at [25, 182] on div at bounding box center [21, 181] width 14 height 14
click at [27, 197] on div at bounding box center [21, 199] width 14 height 14
click at [438, 330] on icon at bounding box center [437, 395] width 9 height 9
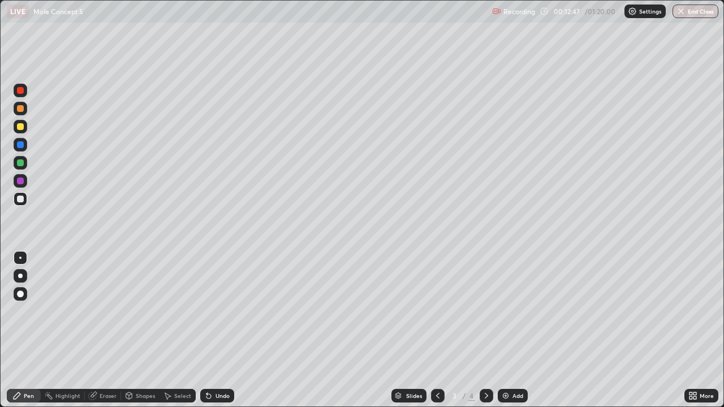
click at [486, 330] on icon at bounding box center [486, 395] width 9 height 9
click at [436, 330] on icon at bounding box center [437, 395] width 9 height 9
click at [485, 330] on icon at bounding box center [486, 395] width 9 height 9
click at [107, 330] on div "Eraser" at bounding box center [108, 396] width 17 height 6
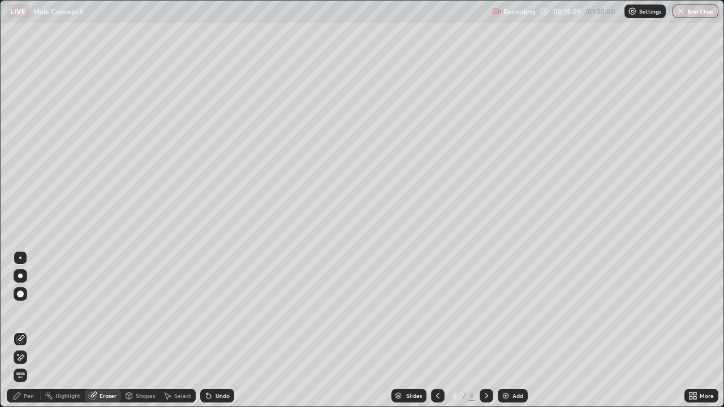
click at [32, 330] on div "Pen" at bounding box center [29, 396] width 10 height 6
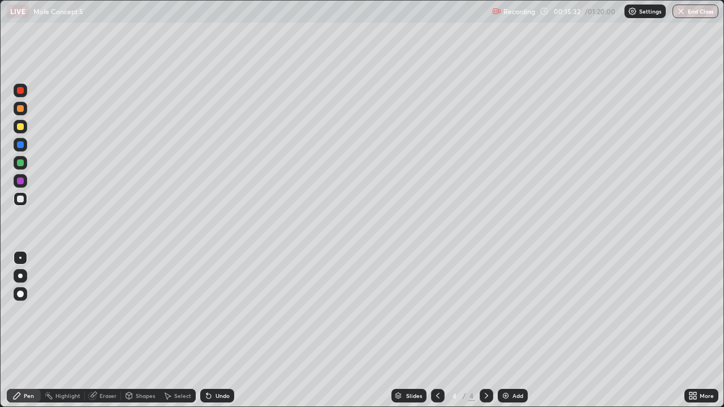
click at [437, 330] on icon at bounding box center [437, 395] width 9 height 9
click at [486, 330] on icon at bounding box center [486, 395] width 9 height 9
click at [437, 330] on icon at bounding box center [437, 395] width 9 height 9
click at [486, 330] on icon at bounding box center [486, 395] width 9 height 9
click at [437, 330] on icon at bounding box center [437, 395] width 9 height 9
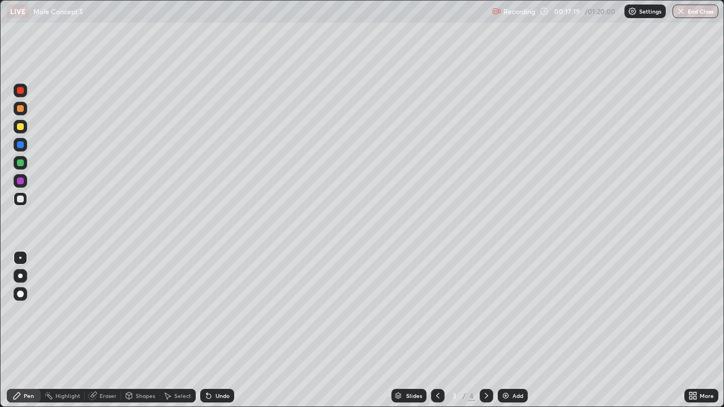
click at [485, 330] on icon at bounding box center [486, 395] width 9 height 9
click at [106, 330] on div "Eraser" at bounding box center [108, 396] width 17 height 6
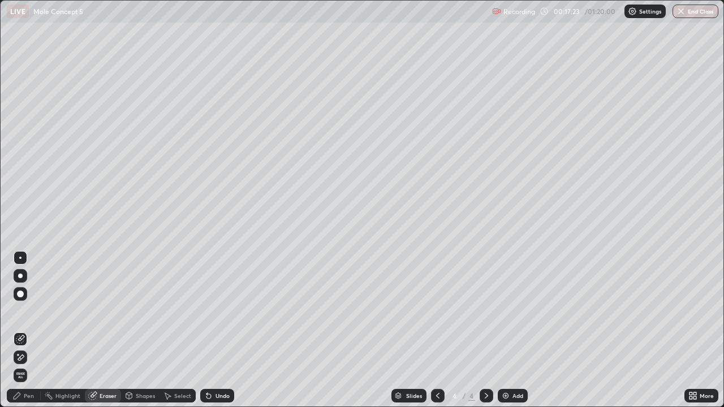
click at [23, 296] on div at bounding box center [21, 294] width 14 height 14
click at [32, 330] on div "Pen" at bounding box center [24, 396] width 34 height 14
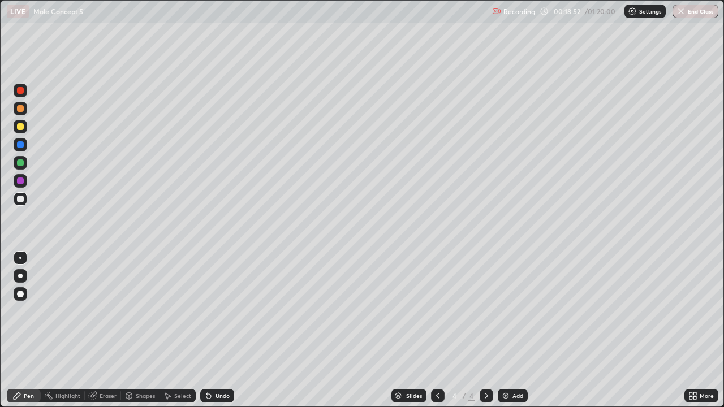
click at [438, 330] on icon at bounding box center [437, 396] width 3 height 6
click at [220, 330] on div "Undo" at bounding box center [222, 396] width 14 height 6
click at [485, 330] on div at bounding box center [486, 396] width 14 height 14
click at [100, 330] on div "Eraser" at bounding box center [103, 396] width 36 height 14
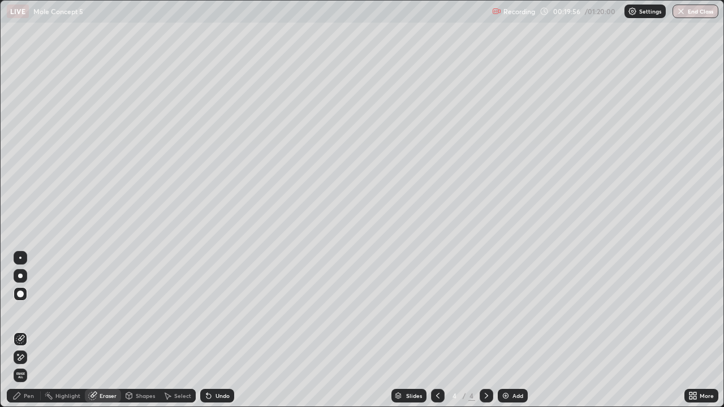
click at [23, 330] on div "Pen" at bounding box center [24, 396] width 34 height 14
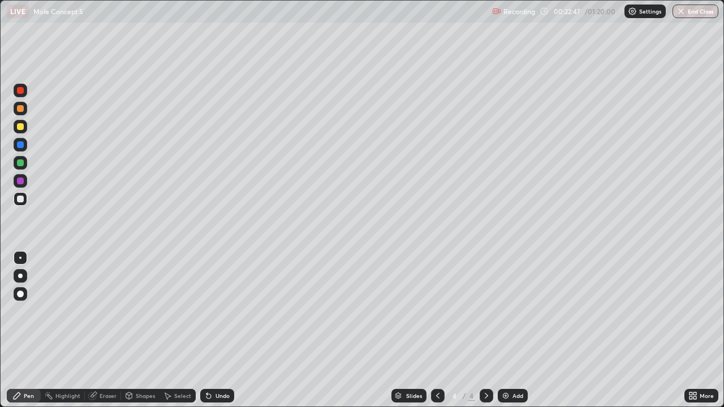
click at [24, 146] on div at bounding box center [21, 145] width 14 height 14
click at [19, 124] on div at bounding box center [20, 126] width 7 height 7
click at [25, 106] on div at bounding box center [21, 109] width 14 height 14
click at [26, 196] on div at bounding box center [21, 199] width 14 height 14
click at [22, 125] on div at bounding box center [20, 126] width 7 height 7
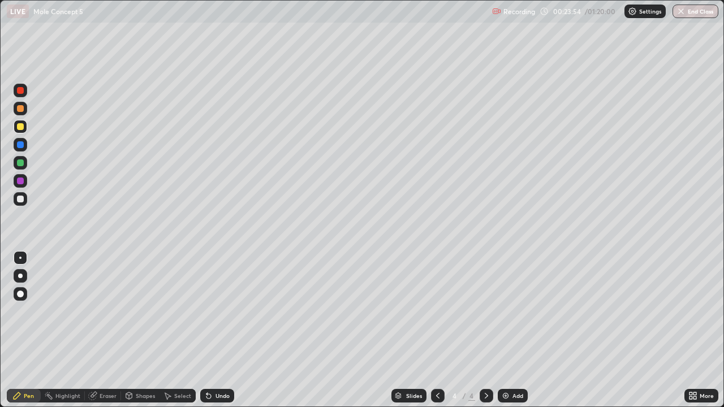
click at [24, 106] on div at bounding box center [21, 109] width 14 height 14
click at [27, 162] on div at bounding box center [21, 163] width 14 height 14
click at [24, 180] on div at bounding box center [21, 181] width 14 height 14
click at [25, 198] on div at bounding box center [21, 199] width 14 height 14
click at [102, 330] on div "Eraser" at bounding box center [103, 396] width 36 height 14
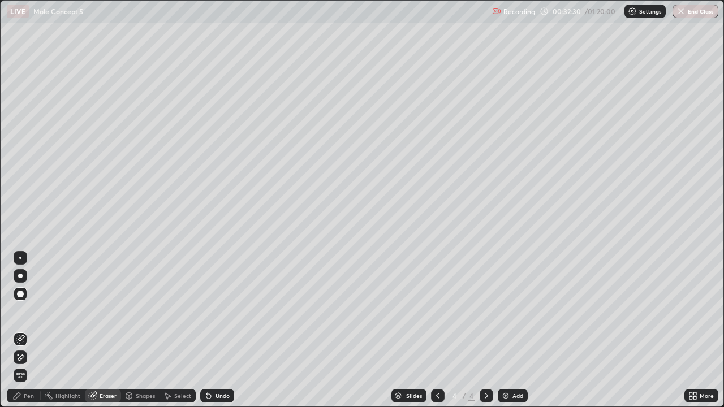
click at [694, 330] on icon at bounding box center [694, 397] width 3 height 3
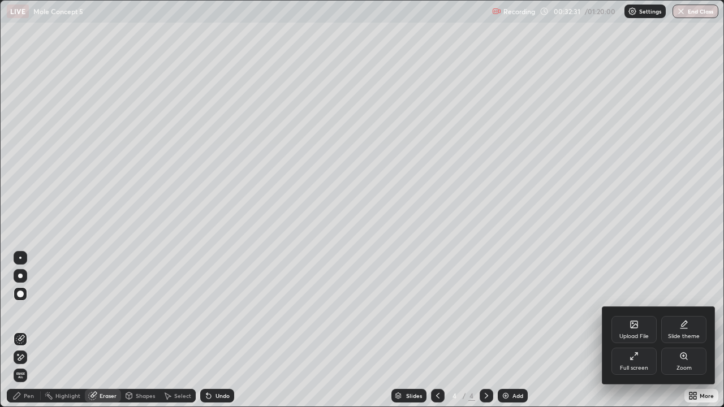
click at [702, 330] on div at bounding box center [362, 203] width 724 height 407
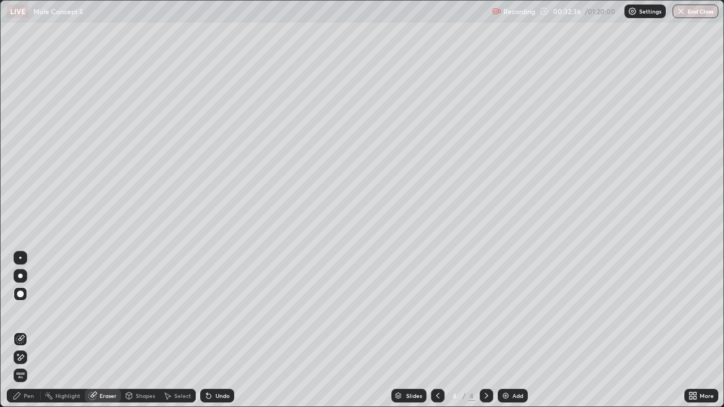
click at [694, 330] on icon at bounding box center [694, 397] width 3 height 3
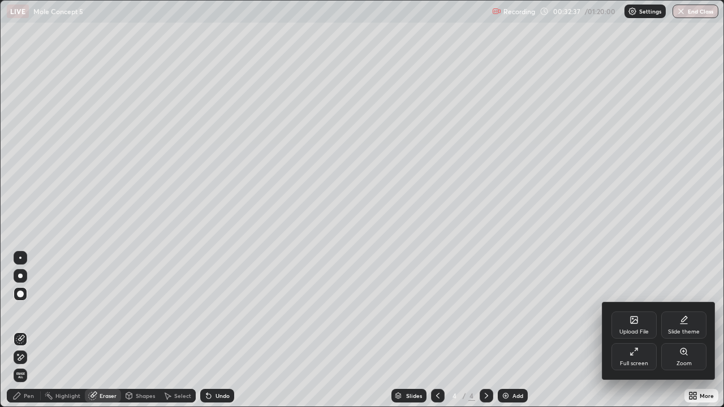
click at [632, 330] on icon at bounding box center [631, 353] width 3 height 3
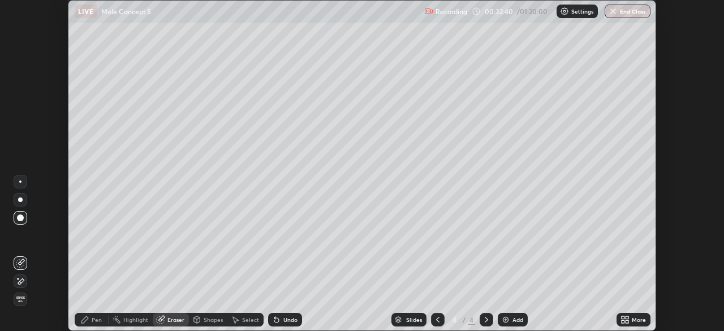
scroll to position [56212, 55819]
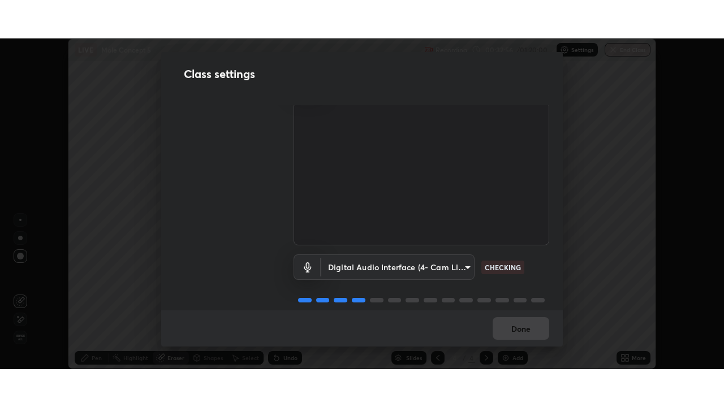
scroll to position [51, 0]
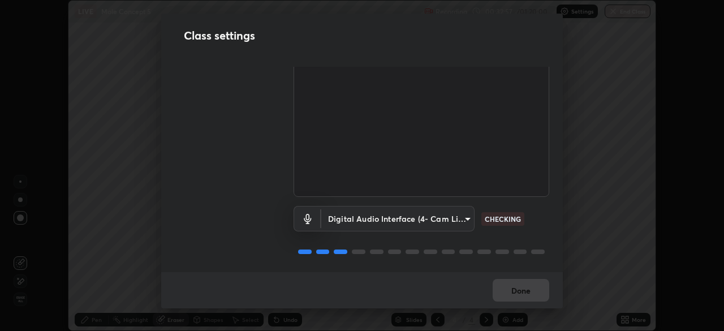
click at [465, 214] on body "Erase all LIVE Mole Concept 5 Recording 00:32:57 / 01:20:00 Settings End Class …" at bounding box center [362, 165] width 724 height 331
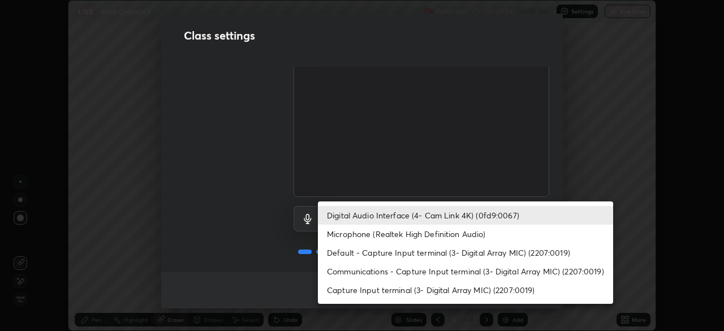
click at [465, 232] on li "Microphone (Realtek High Definition Audio)" at bounding box center [465, 233] width 295 height 19
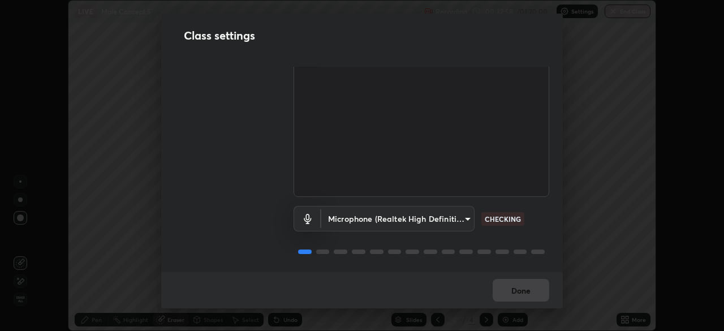
click at [460, 219] on body "Erase all LIVE Mole Concept 5 Recording 00:32:58 / 01:20:00 Settings End Class …" at bounding box center [362, 165] width 724 height 331
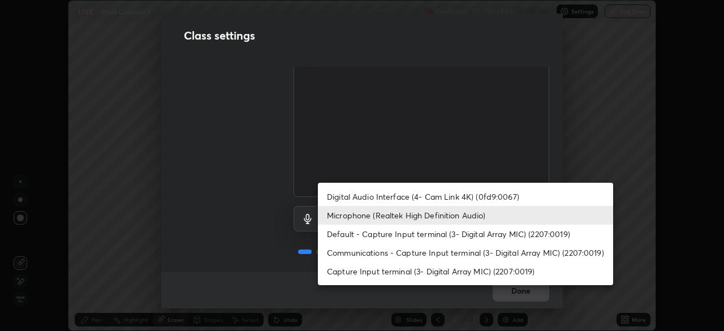
click at [481, 197] on li "Digital Audio Interface (4- Cam Link 4K) (0fd9:0067)" at bounding box center [465, 196] width 295 height 19
type input "a4bf806e174f28b514a09e546bfe975c56b30a4ccca1efc4e67561df13b2c2e5"
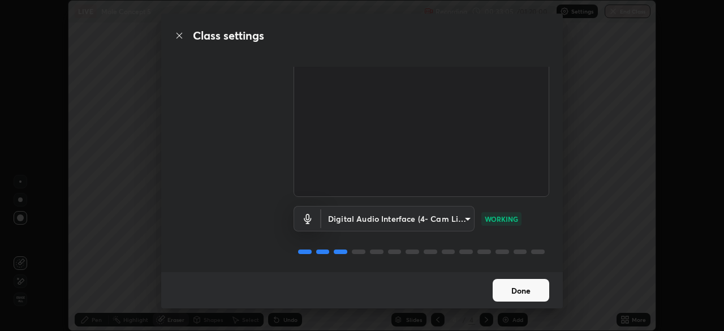
click at [524, 289] on button "Done" at bounding box center [520, 290] width 57 height 23
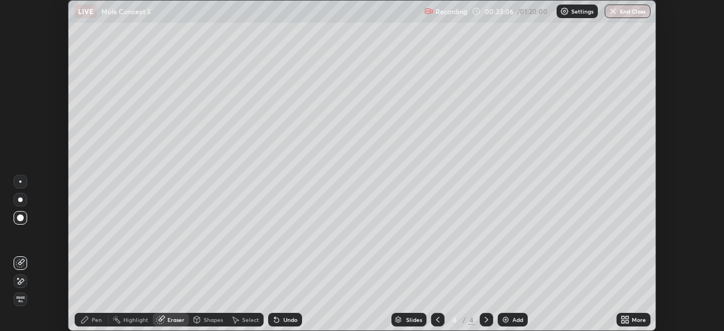
click at [623, 320] on icon at bounding box center [622, 321] width 3 height 3
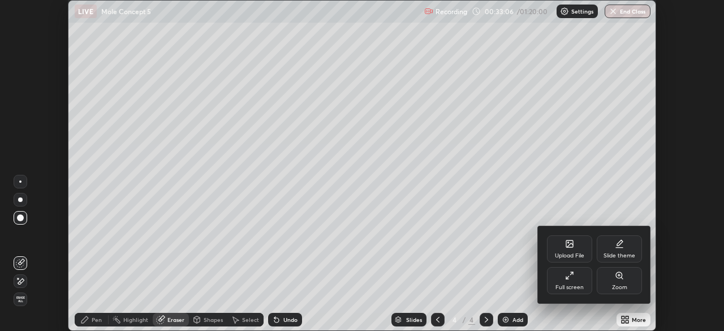
click at [573, 284] on div "Full screen" at bounding box center [569, 287] width 28 height 6
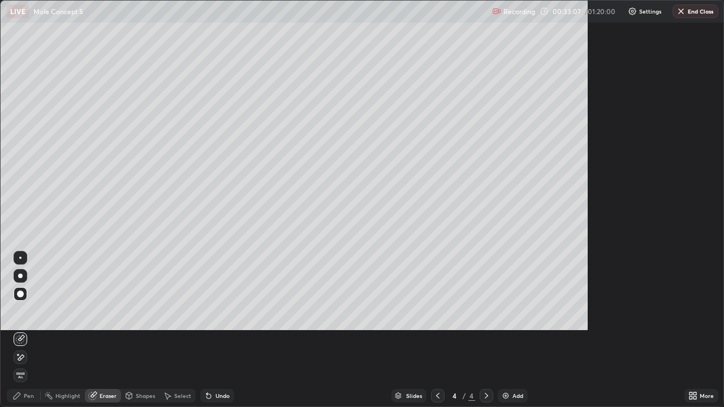
scroll to position [407, 724]
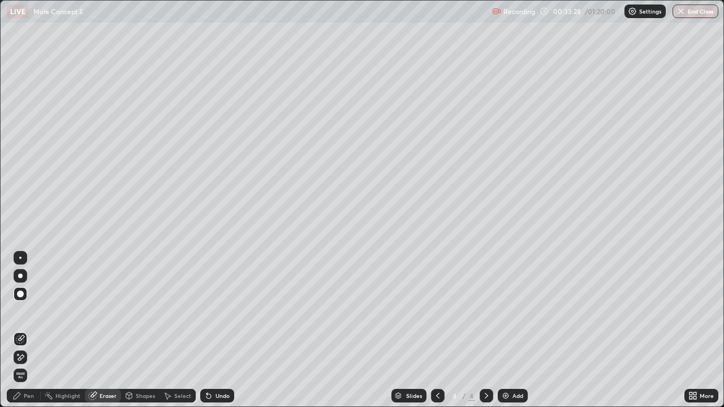
click at [29, 330] on div "Pen" at bounding box center [29, 396] width 10 height 6
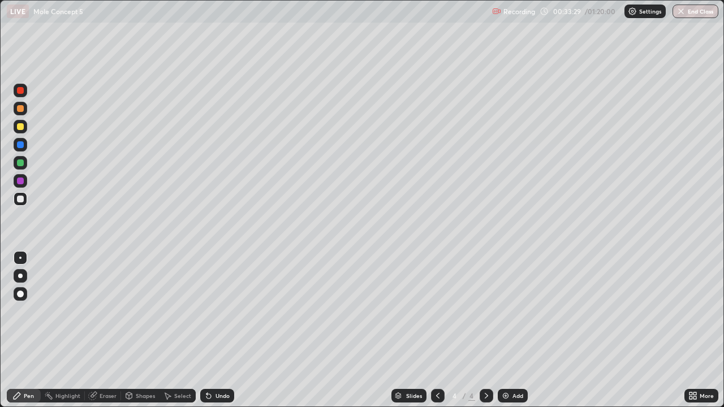
click at [22, 330] on div "Pen" at bounding box center [24, 396] width 34 height 14
click at [25, 128] on div at bounding box center [21, 127] width 14 height 14
click at [21, 108] on div at bounding box center [20, 108] width 7 height 7
click at [22, 179] on div at bounding box center [20, 181] width 7 height 7
click at [215, 330] on div "Undo" at bounding box center [217, 396] width 34 height 14
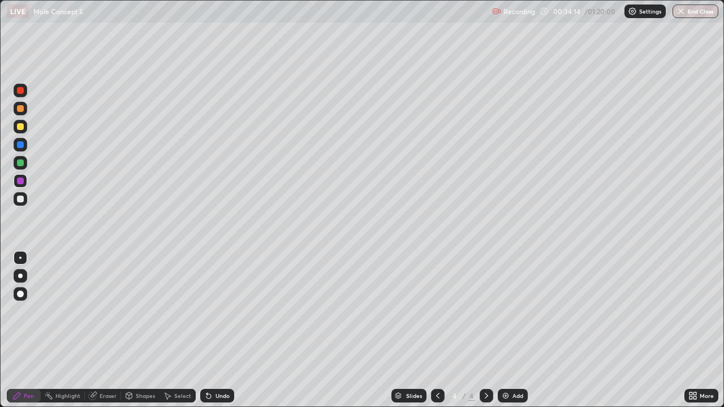
click at [211, 330] on icon at bounding box center [208, 395] width 9 height 9
click at [207, 330] on icon at bounding box center [208, 396] width 5 height 5
click at [215, 330] on div "Undo" at bounding box center [222, 396] width 14 height 6
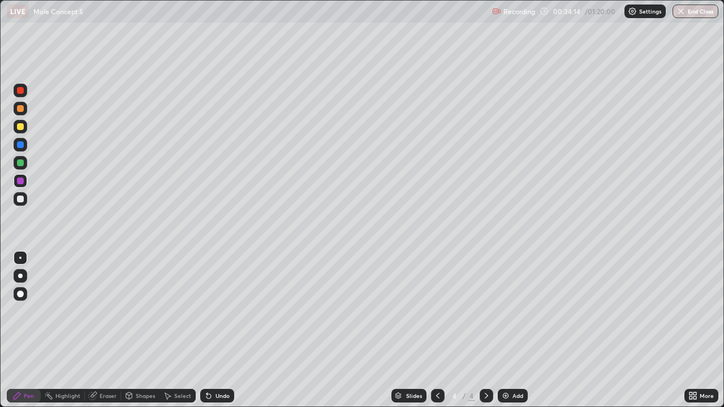
click at [213, 330] on div "Undo" at bounding box center [217, 396] width 34 height 14
click at [694, 330] on icon at bounding box center [694, 393] width 3 height 3
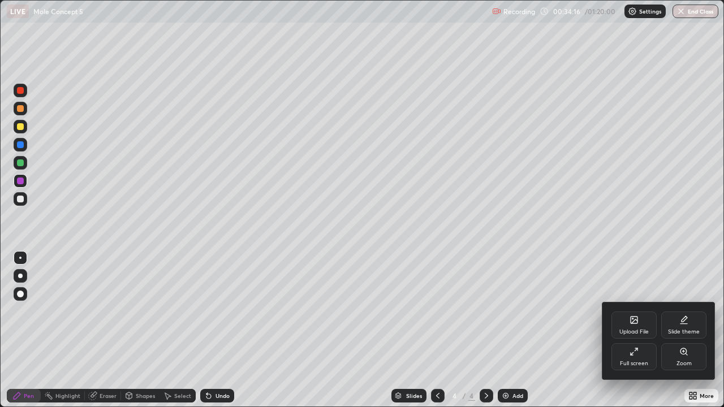
click at [25, 145] on div at bounding box center [362, 203] width 724 height 407
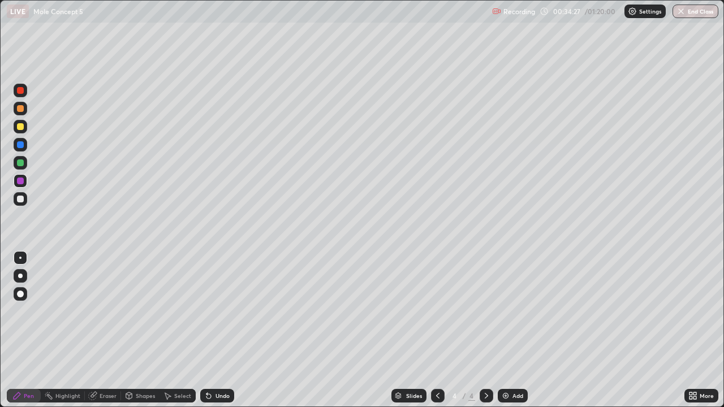
click at [25, 150] on div at bounding box center [21, 145] width 14 height 14
click at [102, 330] on div "Eraser" at bounding box center [103, 396] width 36 height 14
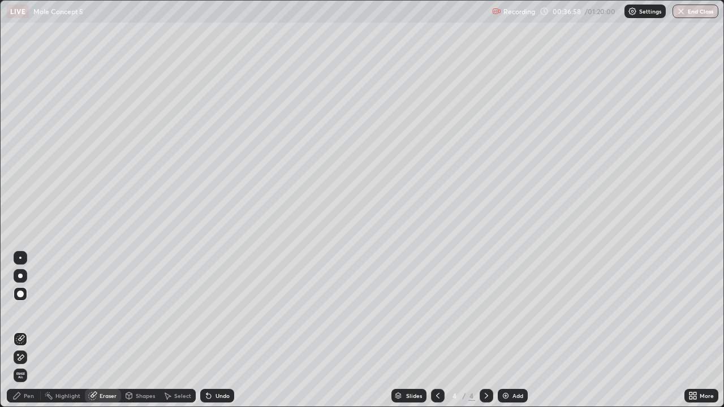
click at [23, 330] on div "Pen" at bounding box center [24, 396] width 34 height 14
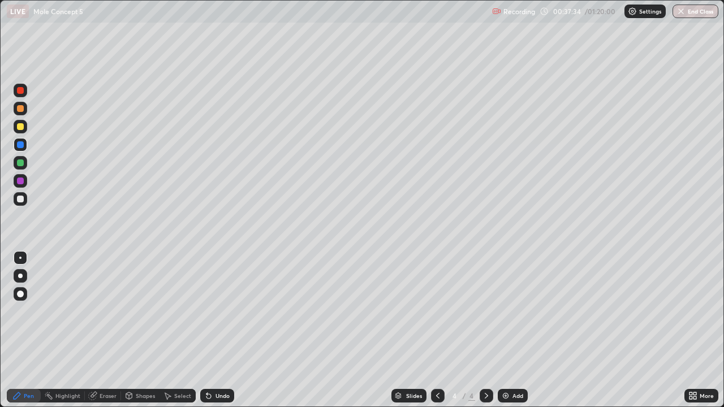
click at [508, 330] on img at bounding box center [505, 395] width 9 height 9
click at [20, 127] on div at bounding box center [20, 126] width 7 height 7
click at [141, 330] on div "Shapes" at bounding box center [145, 396] width 19 height 6
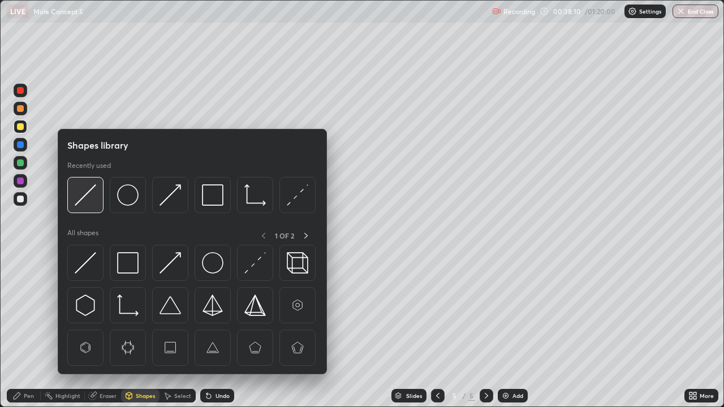
click at [83, 190] on img at bounding box center [85, 194] width 21 height 21
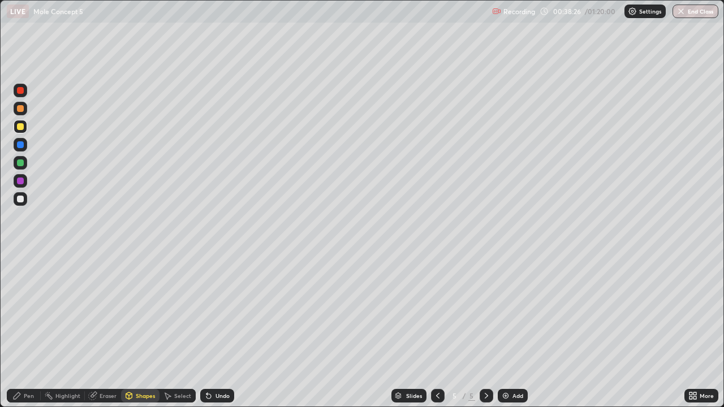
click at [31, 330] on div "Pen" at bounding box center [29, 396] width 10 height 6
click at [26, 103] on div at bounding box center [21, 109] width 14 height 14
click at [508, 330] on img at bounding box center [505, 395] width 9 height 9
click at [25, 127] on div at bounding box center [21, 127] width 14 height 14
click at [25, 165] on div at bounding box center [21, 163] width 14 height 14
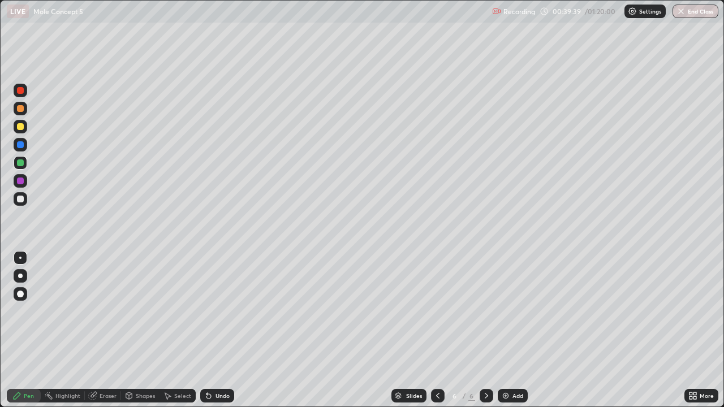
click at [24, 198] on div at bounding box center [21, 199] width 14 height 14
click at [437, 330] on icon at bounding box center [437, 395] width 9 height 9
click at [486, 330] on icon at bounding box center [486, 395] width 9 height 9
click at [437, 330] on icon at bounding box center [437, 396] width 3 height 6
click at [485, 330] on icon at bounding box center [486, 396] width 3 height 6
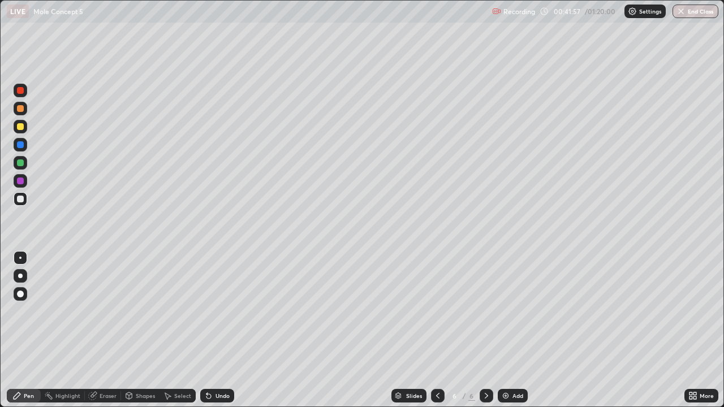
click at [100, 330] on div "Eraser" at bounding box center [103, 396] width 36 height 14
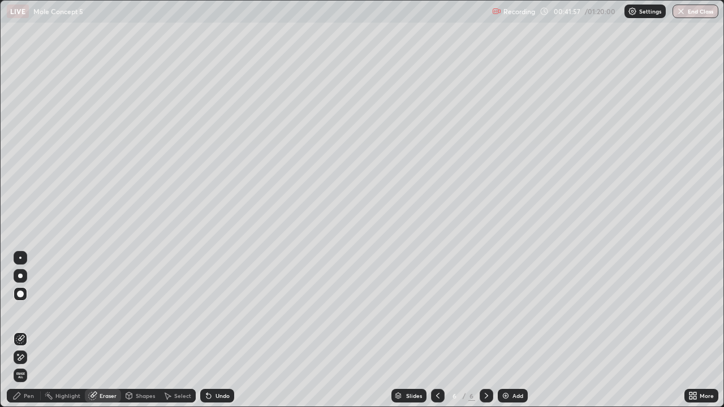
click at [103, 330] on div "Eraser" at bounding box center [103, 396] width 36 height 14
click at [18, 330] on icon at bounding box center [17, 395] width 7 height 7
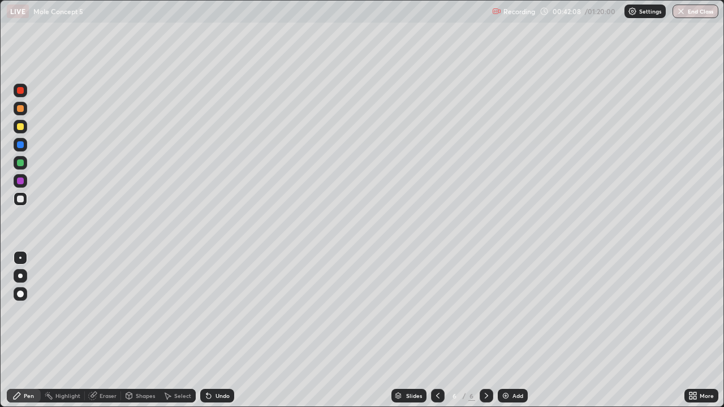
click at [140, 330] on div "Shapes" at bounding box center [145, 396] width 19 height 6
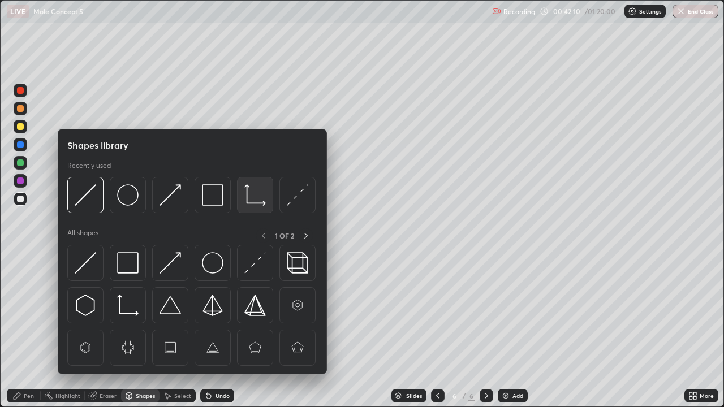
click at [254, 191] on img at bounding box center [254, 194] width 21 height 21
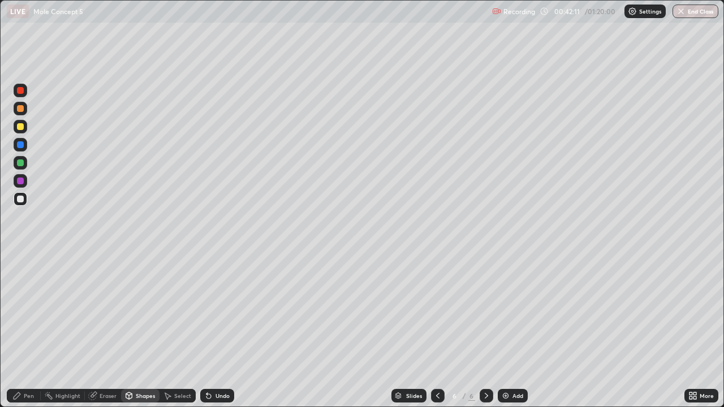
click at [26, 123] on div at bounding box center [21, 127] width 14 height 14
click at [21, 330] on icon at bounding box center [16, 395] width 9 height 9
click at [26, 197] on div at bounding box center [21, 199] width 14 height 14
click at [27, 110] on div at bounding box center [21, 109] width 14 height 14
click at [139, 330] on div "Shapes" at bounding box center [145, 396] width 19 height 6
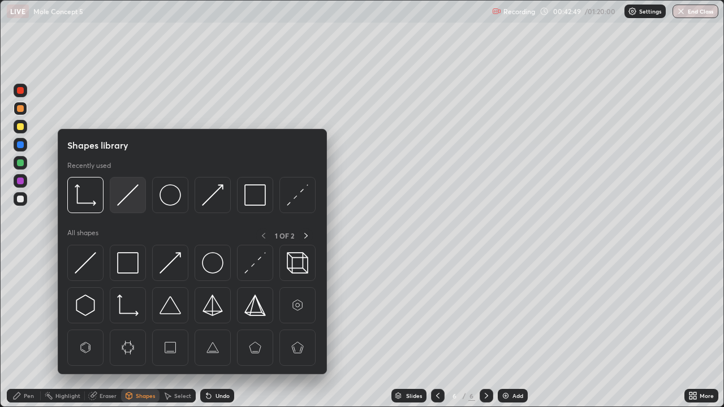
click at [136, 192] on img at bounding box center [127, 194] width 21 height 21
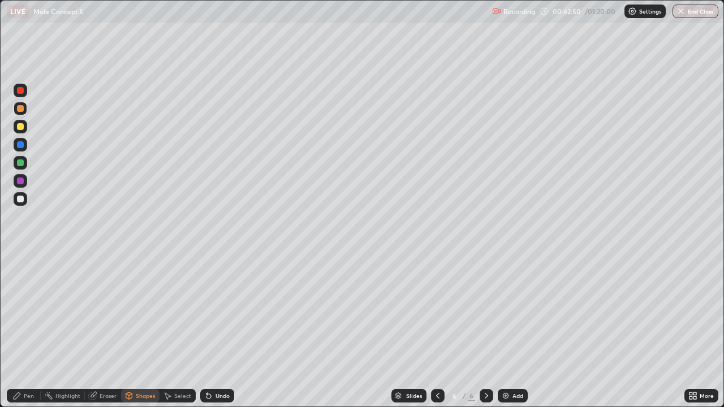
click at [24, 181] on div at bounding box center [21, 181] width 14 height 14
click at [29, 330] on div "Pen" at bounding box center [29, 396] width 10 height 6
click at [25, 196] on div at bounding box center [21, 199] width 14 height 14
click at [21, 108] on div at bounding box center [20, 108] width 7 height 7
click at [137, 330] on div "Shapes" at bounding box center [145, 396] width 19 height 6
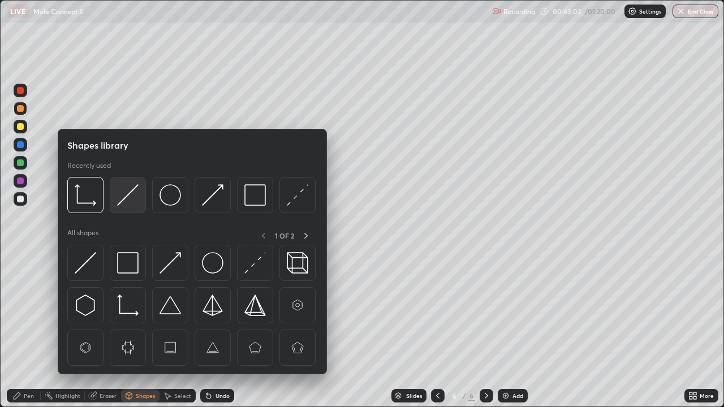
click at [130, 192] on img at bounding box center [127, 194] width 21 height 21
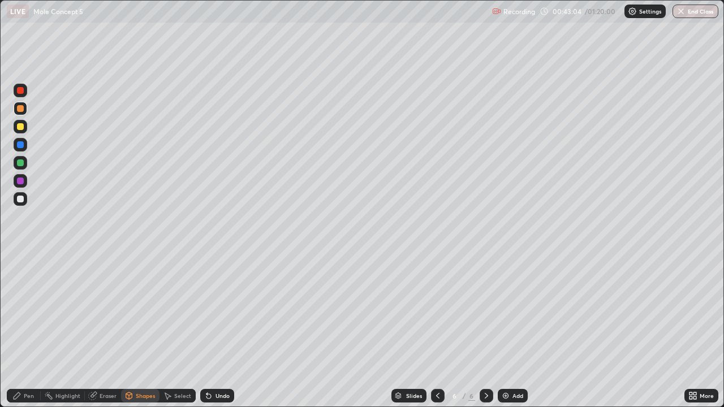
click at [24, 181] on div at bounding box center [21, 181] width 14 height 14
click at [25, 200] on div at bounding box center [21, 199] width 14 height 14
click at [209, 330] on icon at bounding box center [208, 396] width 5 height 5
click at [21, 330] on icon at bounding box center [16, 395] width 9 height 9
click at [207, 330] on icon at bounding box center [208, 396] width 5 height 5
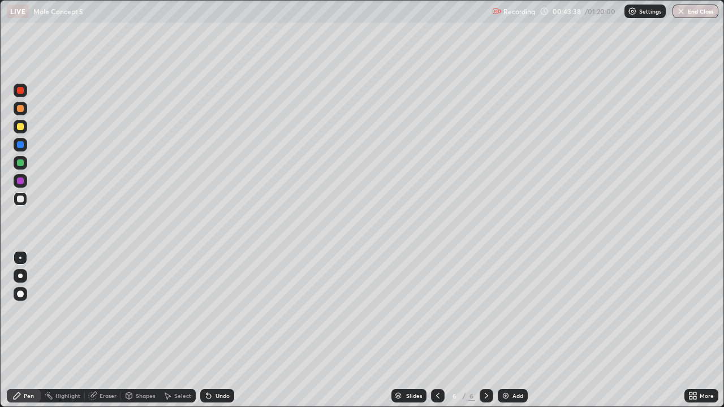
click at [211, 330] on div "Undo" at bounding box center [217, 396] width 34 height 14
click at [214, 330] on div "Undo" at bounding box center [217, 396] width 34 height 14
click at [211, 330] on icon at bounding box center [208, 395] width 9 height 9
click at [100, 330] on div "Eraser" at bounding box center [108, 396] width 17 height 6
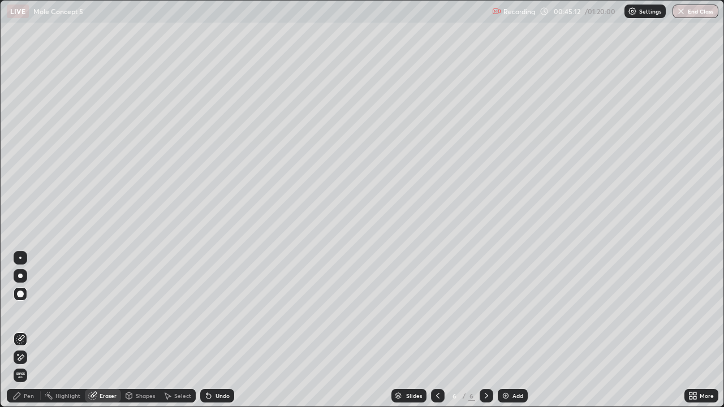
click at [25, 330] on div "Pen" at bounding box center [29, 396] width 10 height 6
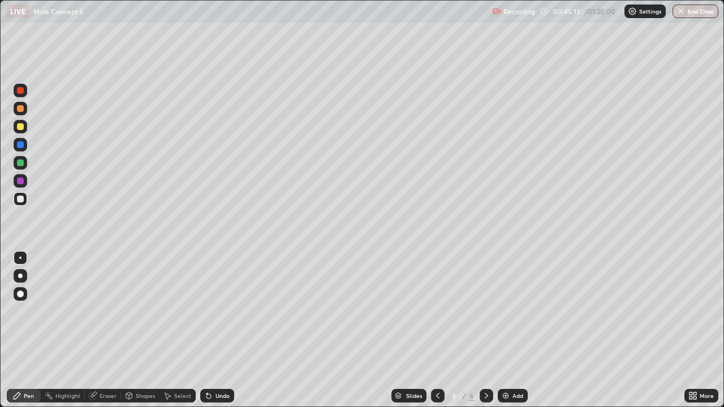
click at [437, 330] on icon at bounding box center [437, 395] width 9 height 9
click at [25, 164] on div at bounding box center [21, 163] width 14 height 14
click at [25, 143] on div at bounding box center [21, 145] width 14 height 14
click at [485, 330] on icon at bounding box center [486, 395] width 9 height 9
click at [21, 127] on div at bounding box center [20, 126] width 7 height 7
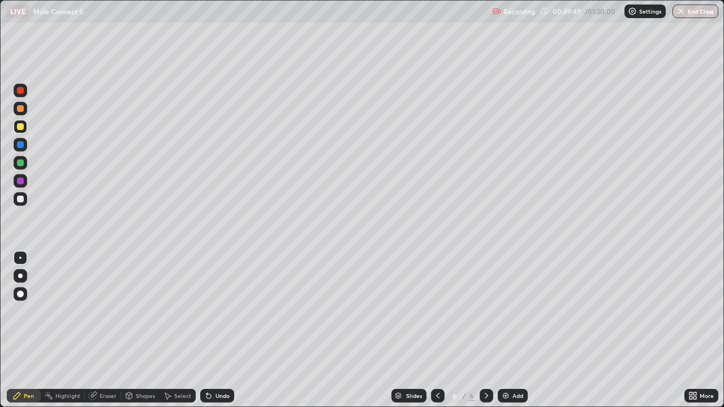
click at [21, 164] on div at bounding box center [20, 162] width 7 height 7
click at [104, 330] on div "Eraser" at bounding box center [108, 396] width 17 height 6
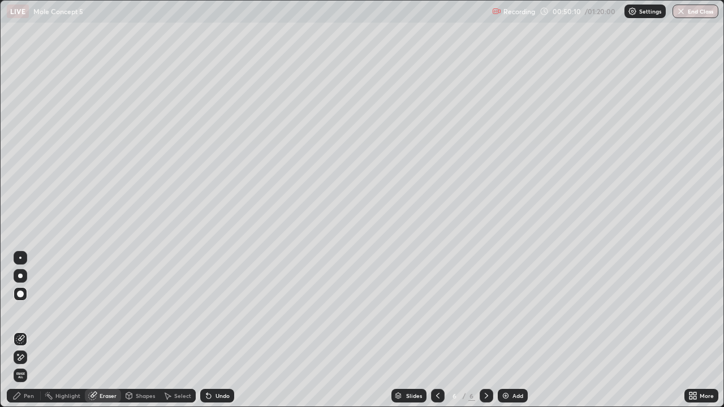
click at [24, 330] on div "Pen" at bounding box center [24, 396] width 34 height 14
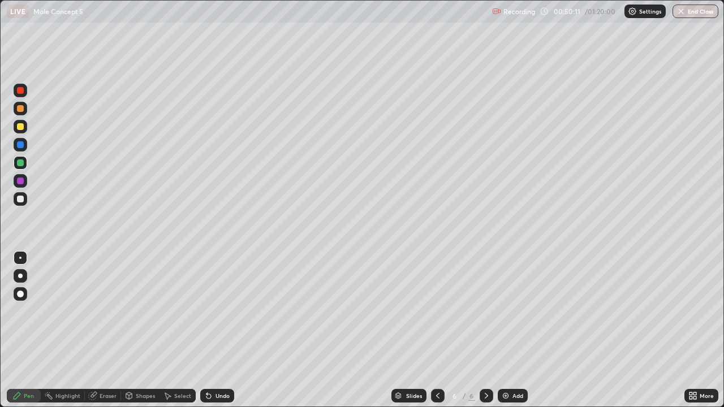
click at [25, 124] on div at bounding box center [21, 127] width 14 height 14
click at [25, 162] on div at bounding box center [21, 163] width 14 height 14
click at [25, 108] on div at bounding box center [21, 109] width 14 height 14
click at [215, 330] on div "Undo" at bounding box center [222, 396] width 14 height 6
click at [219, 330] on div "Undo" at bounding box center [217, 396] width 34 height 14
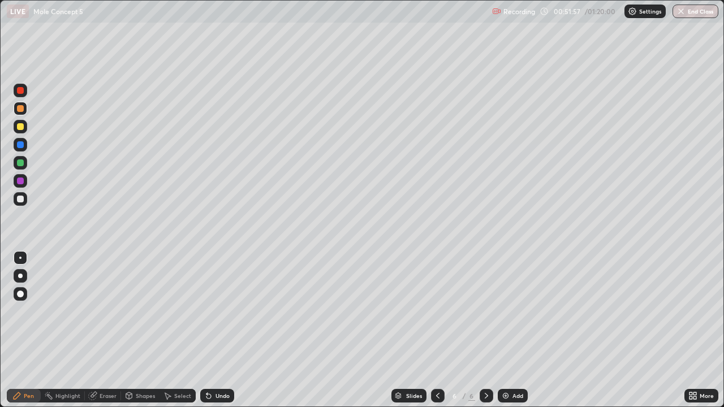
click at [217, 330] on div "Undo" at bounding box center [222, 396] width 14 height 6
click at [218, 330] on div "Undo" at bounding box center [222, 396] width 14 height 6
click at [213, 330] on div "Undo" at bounding box center [217, 396] width 34 height 14
click at [25, 165] on div at bounding box center [21, 163] width 14 height 14
click at [20, 143] on div at bounding box center [20, 144] width 7 height 7
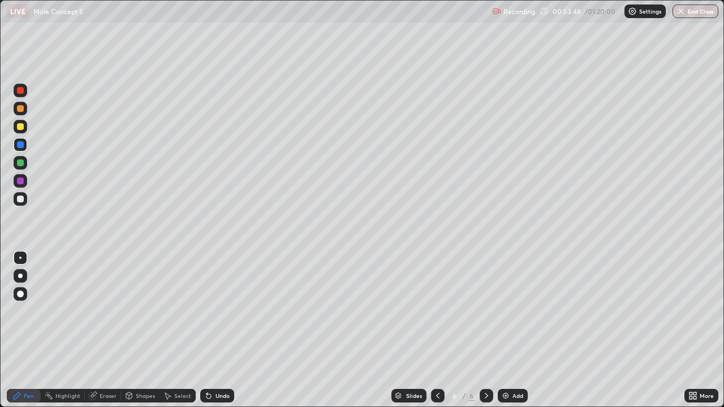
click at [27, 202] on div at bounding box center [21, 199] width 14 height 14
click at [98, 330] on div "Eraser" at bounding box center [103, 396] width 36 height 14
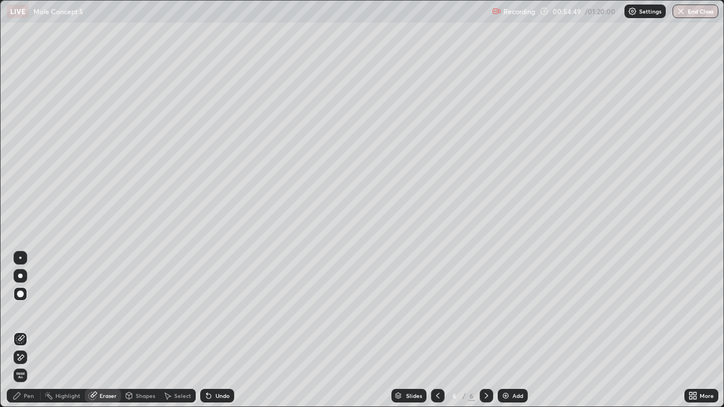
click at [25, 330] on div "Pen" at bounding box center [29, 396] width 10 height 6
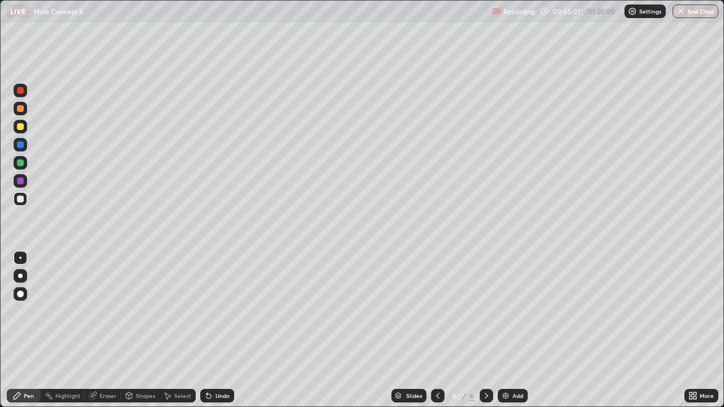
click at [25, 166] on div at bounding box center [21, 163] width 14 height 14
click at [24, 143] on div at bounding box center [21, 145] width 14 height 14
click at [25, 202] on div at bounding box center [21, 199] width 14 height 14
click at [98, 330] on div "Eraser" at bounding box center [103, 396] width 36 height 14
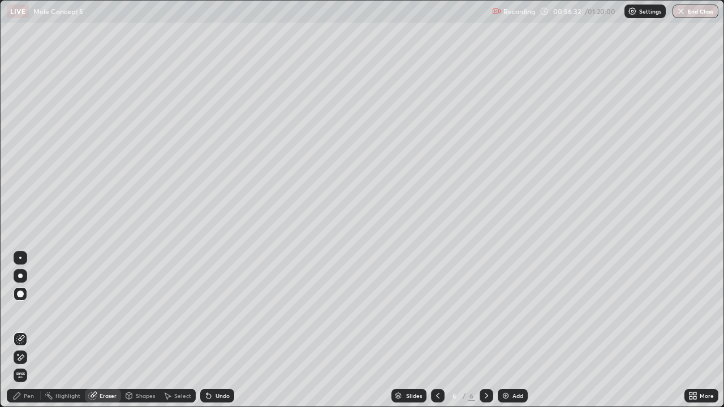
click at [27, 330] on div "Pen" at bounding box center [29, 396] width 10 height 6
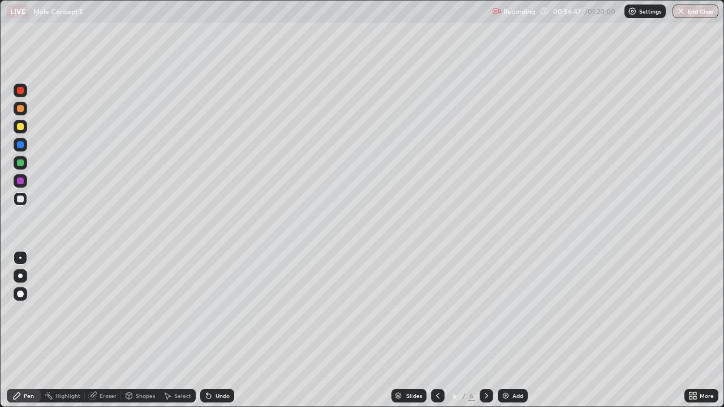
click at [510, 330] on div "Add" at bounding box center [513, 396] width 30 height 14
click at [24, 162] on div at bounding box center [21, 163] width 14 height 14
click at [24, 142] on div at bounding box center [21, 145] width 14 height 14
click at [103, 330] on div "Eraser" at bounding box center [108, 396] width 17 height 6
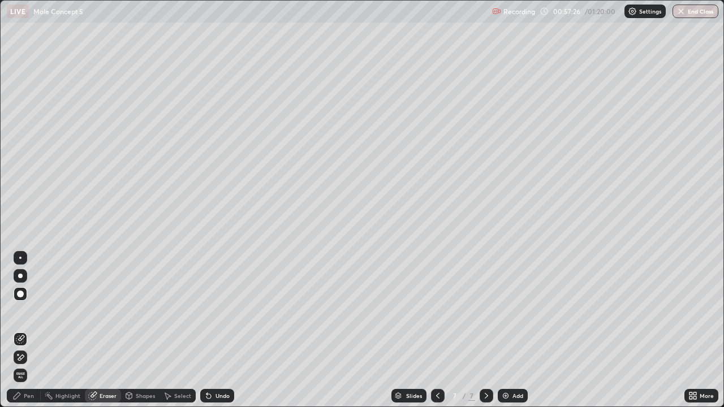
click at [24, 330] on div "Pen" at bounding box center [29, 396] width 10 height 6
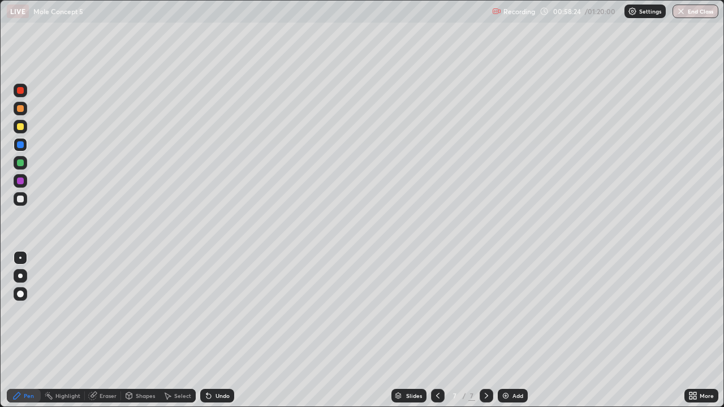
click at [25, 200] on div at bounding box center [21, 199] width 14 height 14
click at [24, 165] on div at bounding box center [21, 163] width 14 height 14
click at [21, 144] on div at bounding box center [20, 144] width 7 height 7
click at [25, 201] on div at bounding box center [21, 199] width 14 height 14
click at [26, 163] on div at bounding box center [21, 163] width 14 height 14
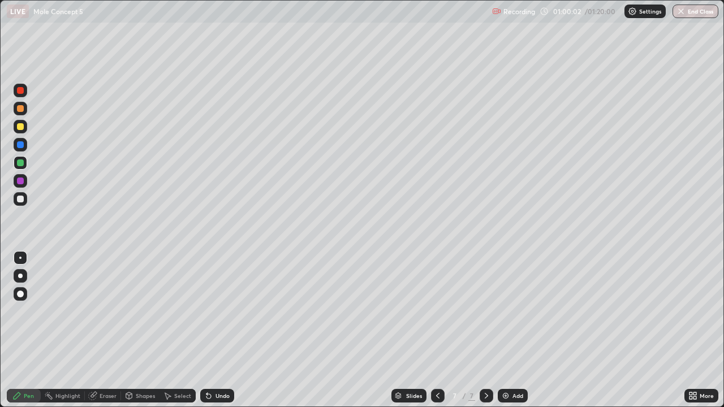
click at [25, 148] on div at bounding box center [21, 145] width 14 height 14
click at [140, 330] on div "Shapes" at bounding box center [140, 396] width 38 height 14
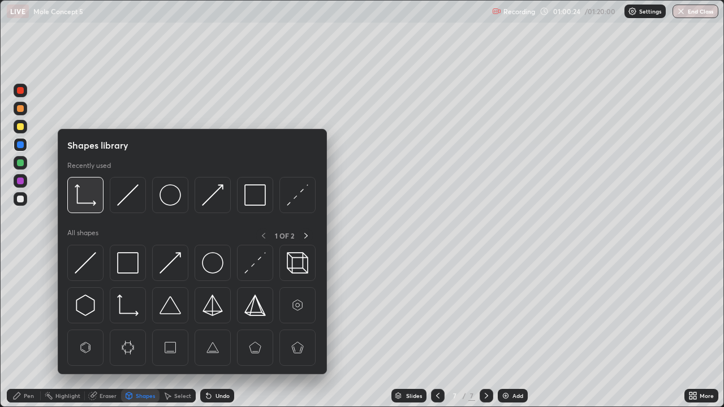
click at [85, 193] on img at bounding box center [85, 194] width 21 height 21
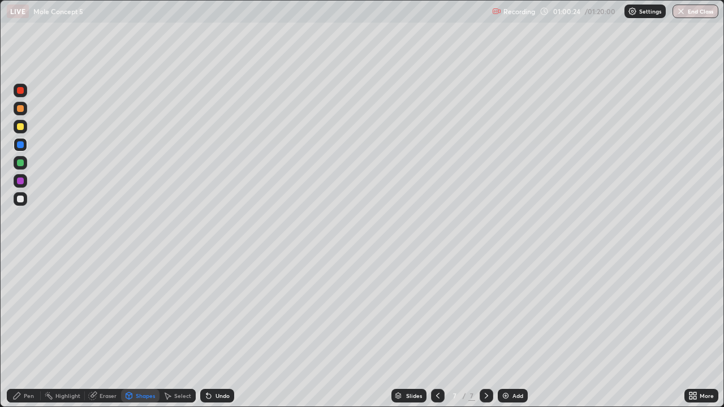
click at [24, 123] on div at bounding box center [21, 127] width 14 height 14
click at [23, 330] on div "Pen" at bounding box center [24, 396] width 34 height 14
click at [141, 330] on div "Shapes" at bounding box center [145, 396] width 19 height 6
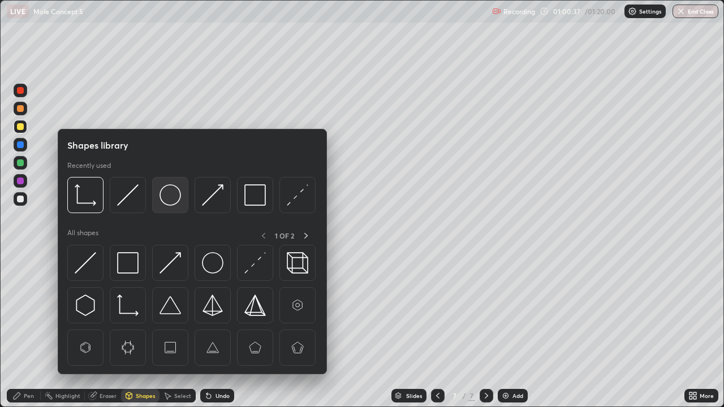
click at [168, 191] on img at bounding box center [169, 194] width 21 height 21
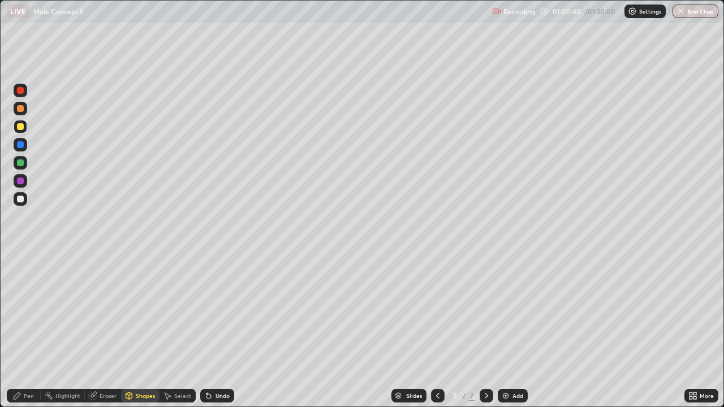
click at [215, 330] on div "Undo" at bounding box center [222, 396] width 14 height 6
click at [27, 162] on div at bounding box center [21, 163] width 14 height 14
click at [24, 197] on div at bounding box center [21, 199] width 14 height 14
click at [215, 330] on div "Undo" at bounding box center [222, 396] width 14 height 6
click at [23, 330] on div "Pen" at bounding box center [24, 396] width 34 height 14
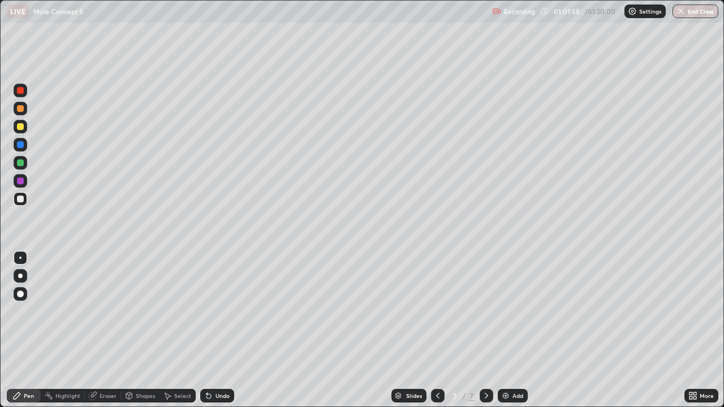
click at [507, 330] on img at bounding box center [505, 395] width 9 height 9
click at [27, 121] on div at bounding box center [21, 127] width 14 height 18
click at [215, 330] on div "Undo" at bounding box center [222, 396] width 14 height 6
click at [219, 330] on div "Undo" at bounding box center [222, 396] width 14 height 6
click at [222, 330] on div "Undo" at bounding box center [222, 396] width 14 height 6
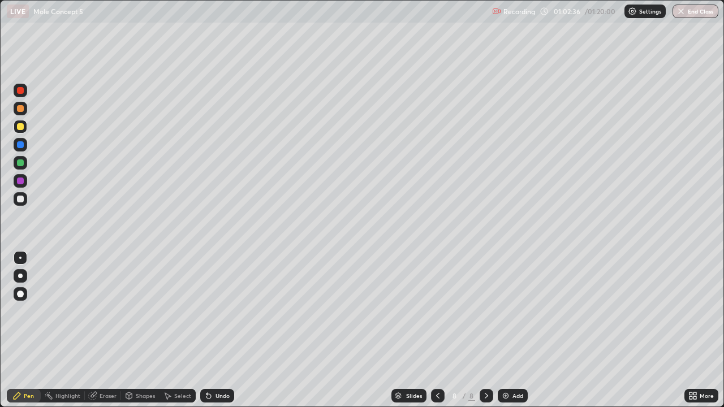
click at [23, 158] on div at bounding box center [21, 163] width 14 height 14
click at [437, 330] on icon at bounding box center [437, 395] width 9 height 9
click at [486, 330] on icon at bounding box center [486, 395] width 9 height 9
click at [503, 330] on img at bounding box center [505, 395] width 9 height 9
click at [140, 330] on div "Shapes" at bounding box center [145, 396] width 19 height 6
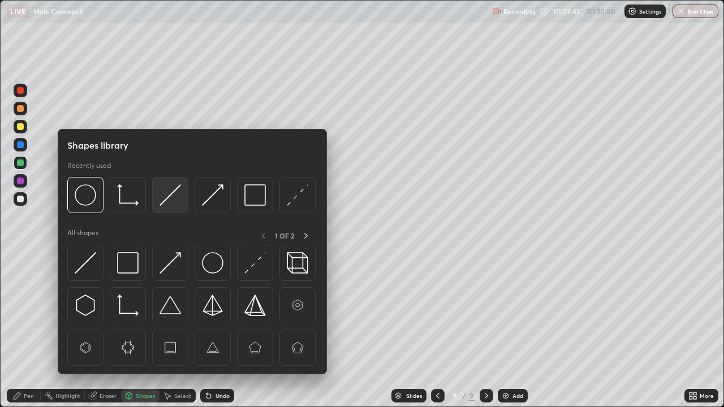
click at [168, 190] on img at bounding box center [169, 194] width 21 height 21
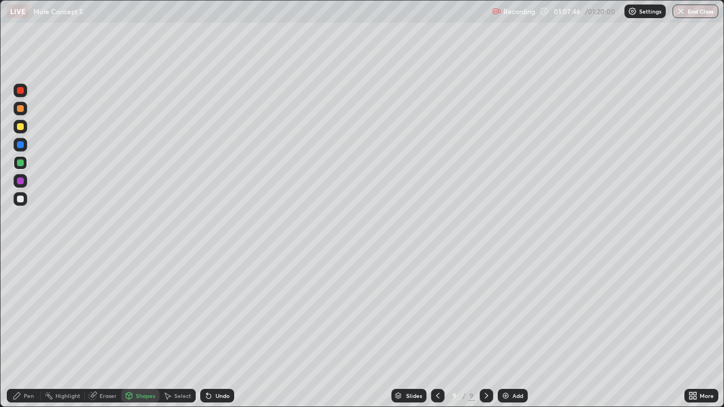
click at [29, 129] on div "Erase all" at bounding box center [20, 204] width 27 height 362
click at [20, 126] on div at bounding box center [20, 126] width 7 height 7
click at [25, 330] on div "Pen" at bounding box center [29, 396] width 10 height 6
click at [28, 163] on div at bounding box center [20, 163] width 18 height 18
click at [206, 330] on icon at bounding box center [206, 393] width 1 height 1
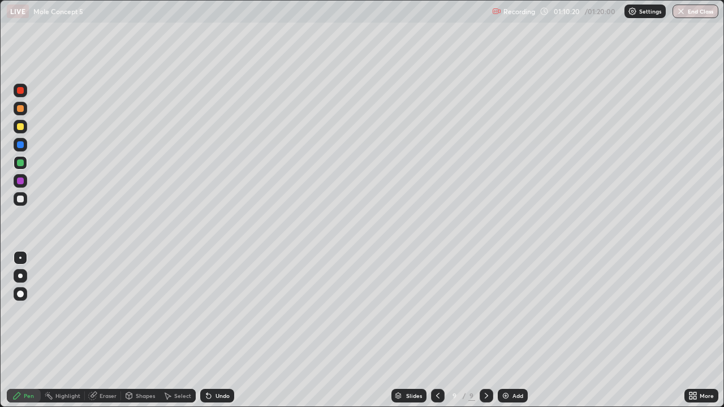
click at [221, 330] on div "Undo" at bounding box center [222, 396] width 14 height 6
click at [217, 330] on div "Undo" at bounding box center [222, 396] width 14 height 6
click at [215, 330] on div "Undo" at bounding box center [222, 396] width 14 height 6
click at [213, 330] on div "Undo" at bounding box center [217, 396] width 34 height 14
click at [438, 330] on icon at bounding box center [437, 395] width 9 height 9
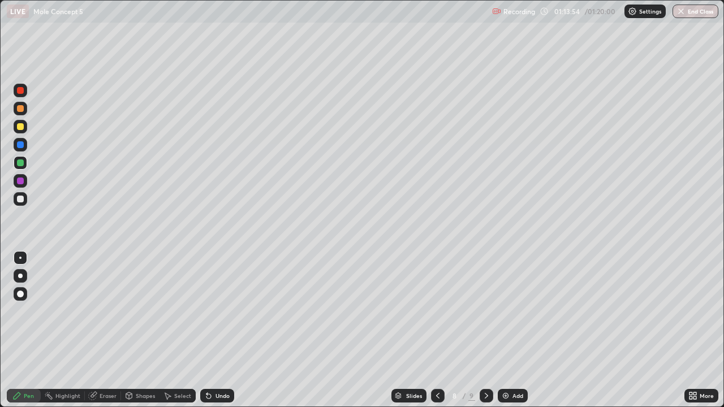
click at [435, 330] on icon at bounding box center [437, 395] width 9 height 9
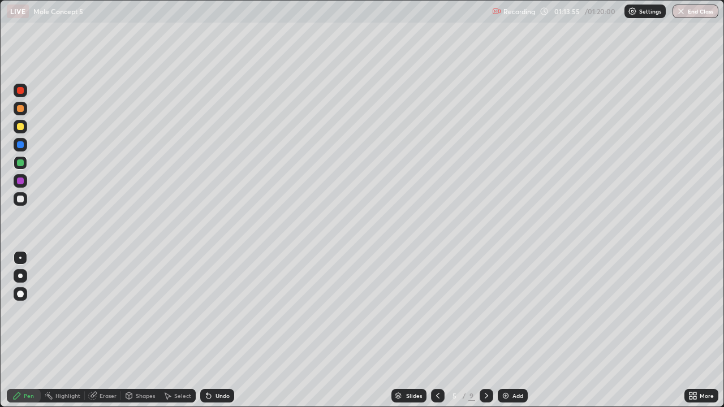
click at [434, 330] on icon at bounding box center [437, 395] width 9 height 9
click at [435, 330] on icon at bounding box center [437, 395] width 9 height 9
click at [437, 330] on icon at bounding box center [437, 395] width 9 height 9
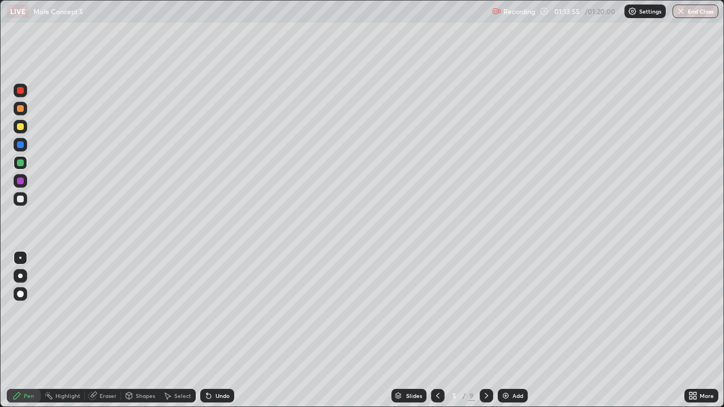
click at [438, 330] on icon at bounding box center [437, 396] width 3 height 6
click at [437, 330] on icon at bounding box center [437, 395] width 9 height 9
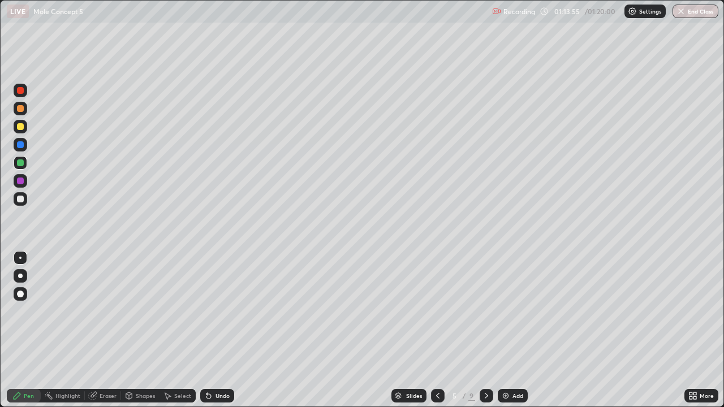
click at [437, 330] on icon at bounding box center [437, 395] width 9 height 9
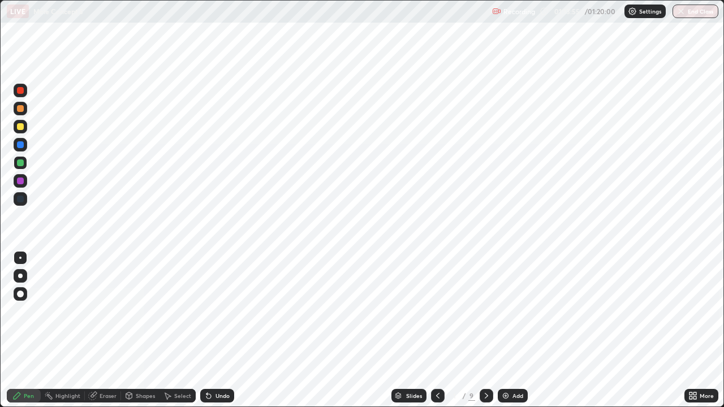
click at [435, 330] on icon at bounding box center [437, 395] width 9 height 9
click at [434, 330] on icon at bounding box center [437, 395] width 9 height 9
click at [437, 330] on icon at bounding box center [437, 395] width 9 height 9
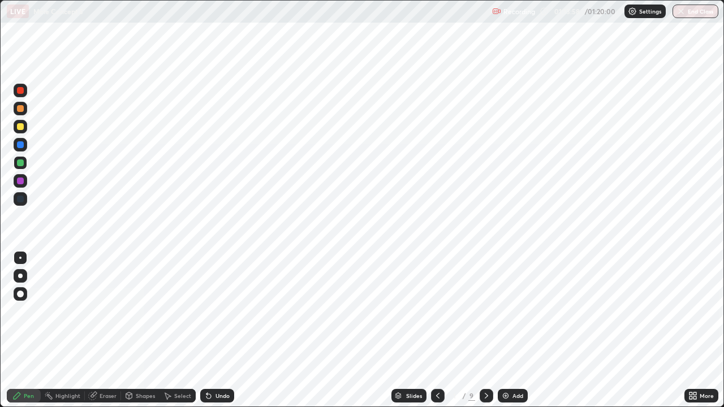
click at [485, 330] on icon at bounding box center [486, 395] width 9 height 9
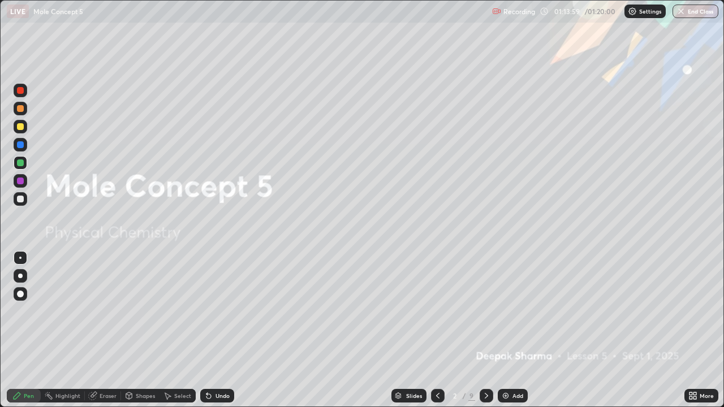
click at [485, 330] on icon at bounding box center [486, 395] width 9 height 9
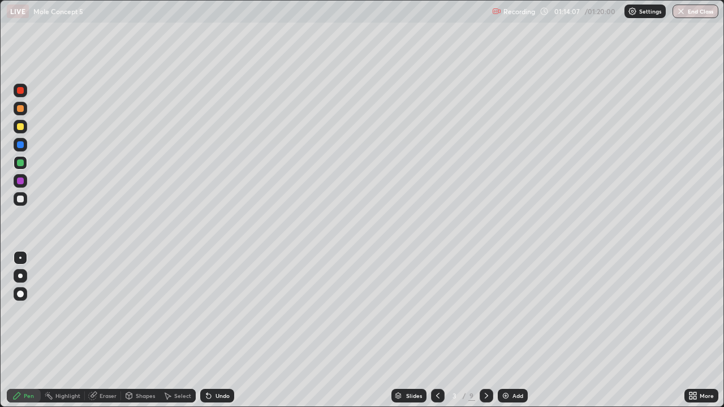
click at [485, 330] on icon at bounding box center [486, 395] width 9 height 9
click at [484, 330] on icon at bounding box center [486, 395] width 9 height 9
click at [485, 330] on icon at bounding box center [486, 395] width 9 height 9
click at [485, 330] on icon at bounding box center [486, 396] width 3 height 6
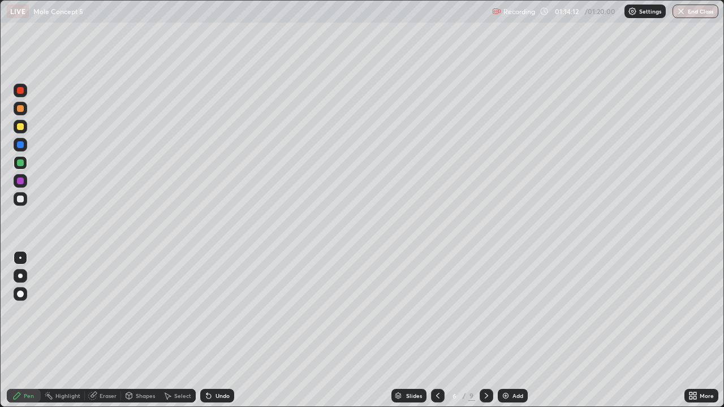
click at [485, 330] on icon at bounding box center [486, 395] width 9 height 9
click at [485, 330] on div at bounding box center [486, 395] width 14 height 23
click at [437, 330] on icon at bounding box center [437, 396] width 3 height 6
click at [437, 330] on icon at bounding box center [437, 395] width 9 height 9
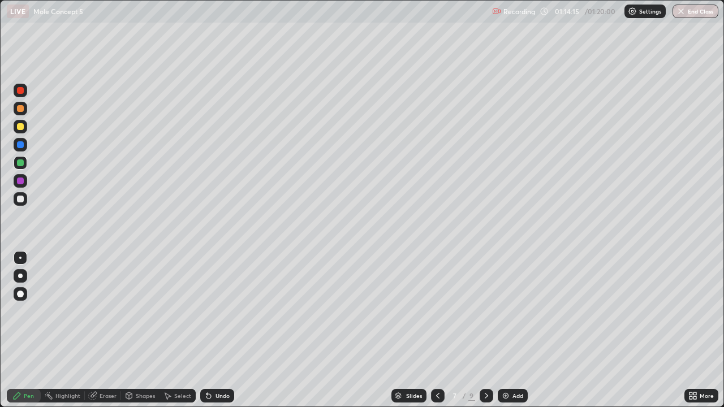
click at [437, 330] on icon at bounding box center [437, 395] width 9 height 9
click at [438, 330] on icon at bounding box center [437, 395] width 9 height 9
click at [437, 330] on icon at bounding box center [437, 395] width 9 height 9
click at [437, 330] on icon at bounding box center [437, 396] width 3 height 6
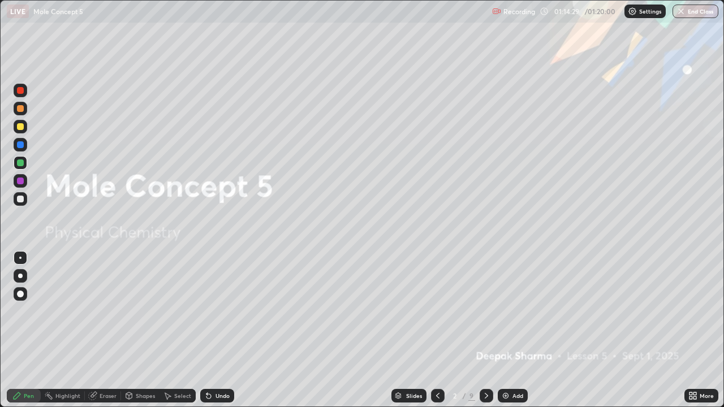
click at [485, 330] on icon at bounding box center [486, 395] width 9 height 9
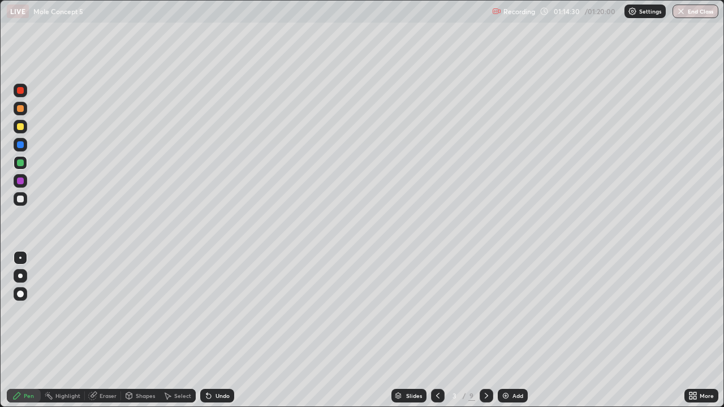
click at [485, 330] on icon at bounding box center [486, 396] width 3 height 6
click at [485, 330] on icon at bounding box center [486, 395] width 9 height 9
click at [483, 330] on icon at bounding box center [486, 395] width 9 height 9
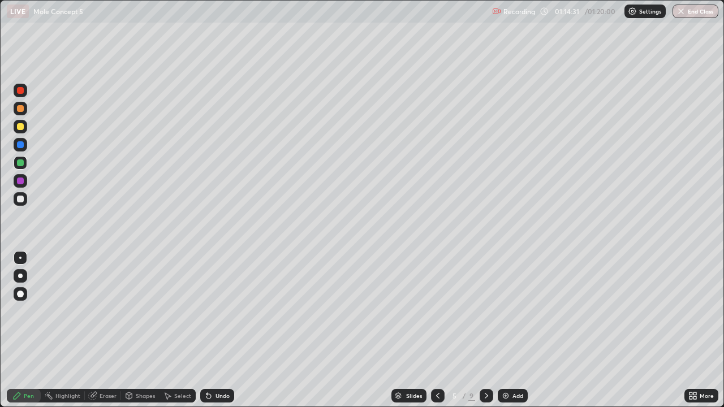
click at [483, 330] on icon at bounding box center [486, 395] width 9 height 9
click at [487, 330] on icon at bounding box center [486, 395] width 9 height 9
click at [485, 330] on icon at bounding box center [486, 395] width 9 height 9
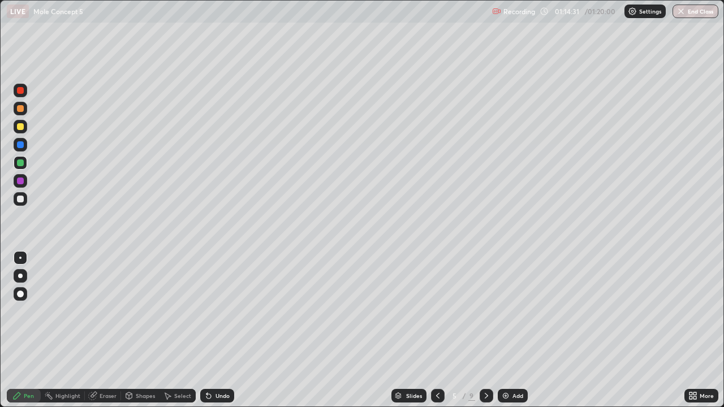
click at [485, 330] on icon at bounding box center [486, 395] width 9 height 9
click at [486, 330] on icon at bounding box center [486, 396] width 3 height 6
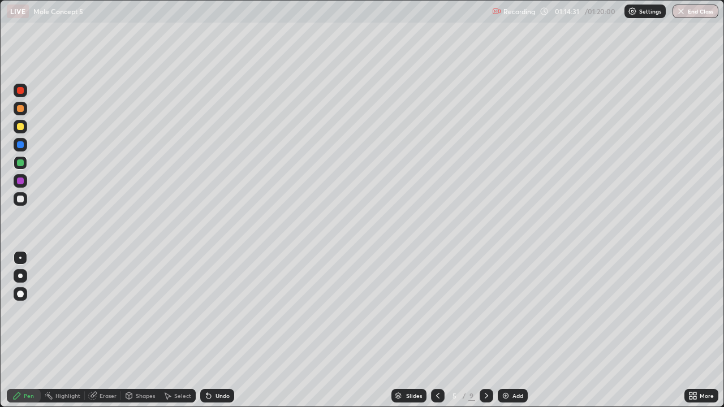
click at [486, 330] on icon at bounding box center [486, 396] width 3 height 6
click at [485, 330] on icon at bounding box center [486, 396] width 3 height 6
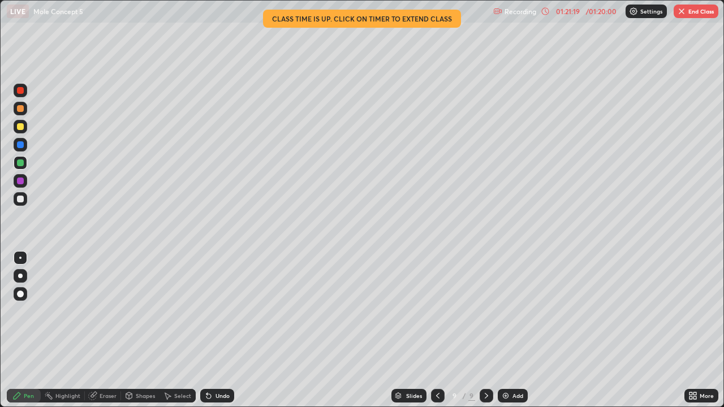
click at [688, 15] on button "End Class" at bounding box center [695, 12] width 45 height 14
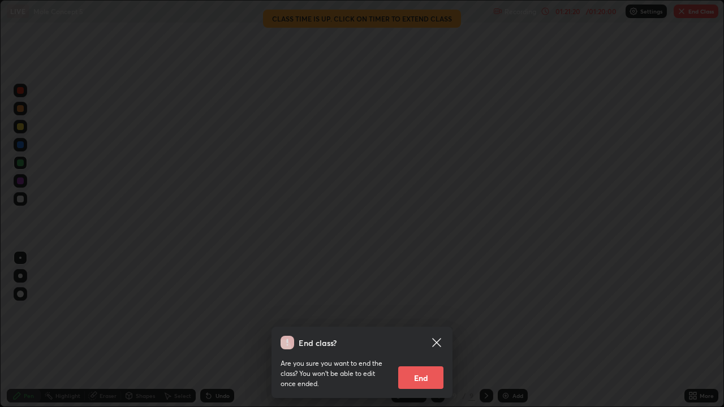
click at [424, 330] on button "End" at bounding box center [420, 377] width 45 height 23
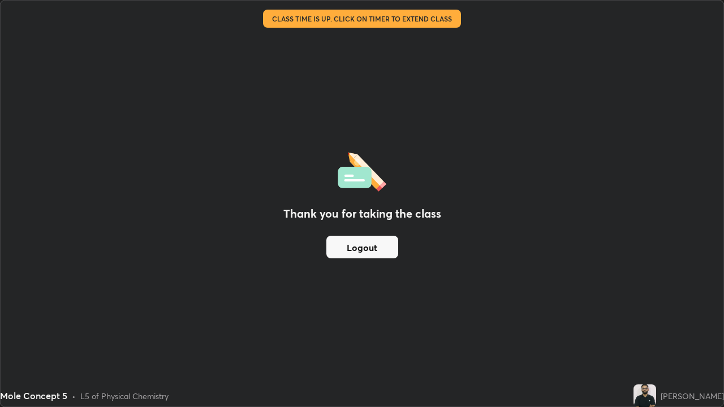
click at [379, 256] on button "Logout" at bounding box center [362, 247] width 72 height 23
